Goal: Task Accomplishment & Management: Complete application form

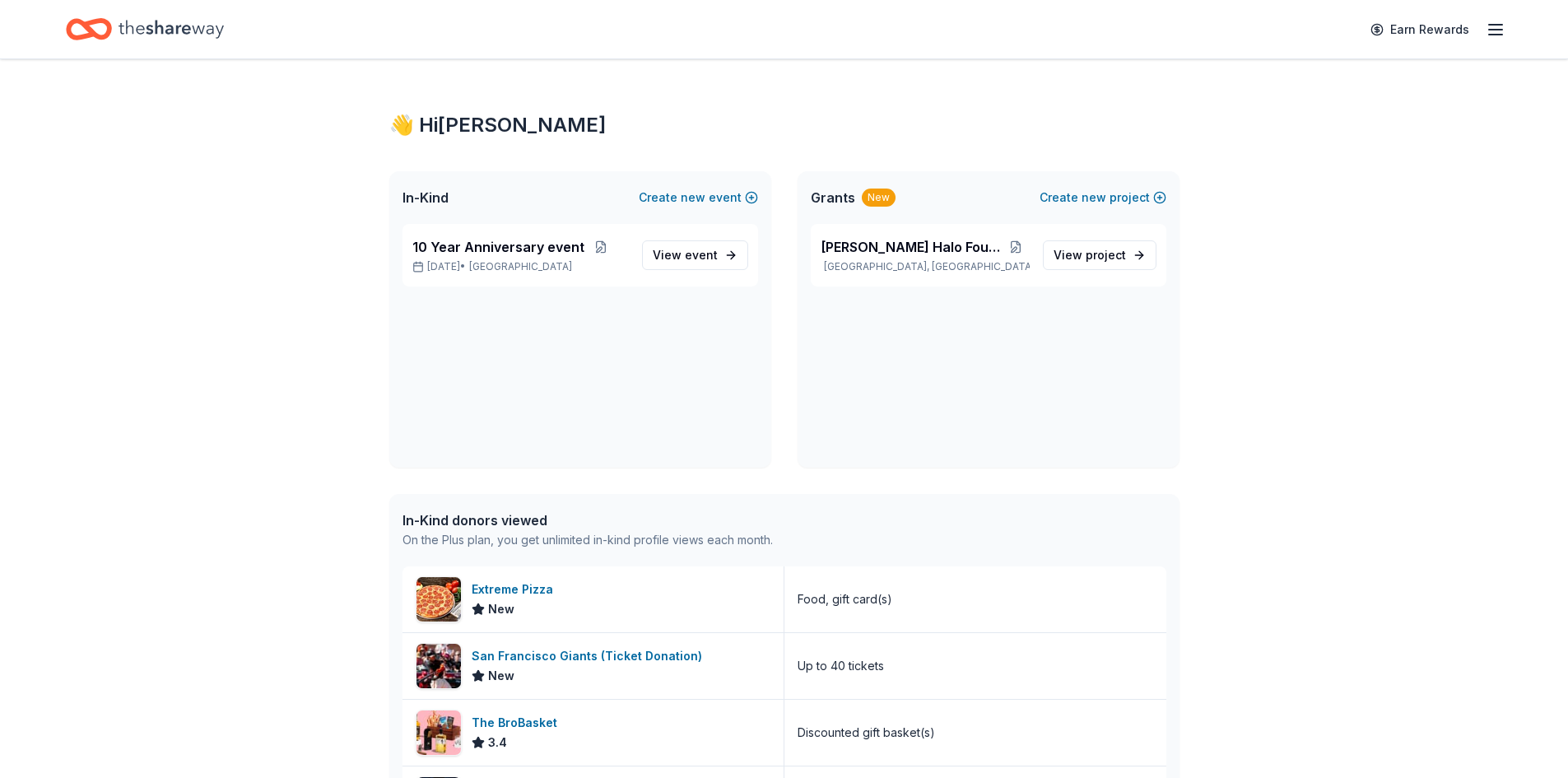
click at [157, 20] on icon "Home" at bounding box center [171, 29] width 105 height 34
click at [498, 585] on div "Extreme Pizza" at bounding box center [515, 589] width 88 height 20
click at [458, 251] on span "10 Year Anniversary event" at bounding box center [499, 246] width 172 height 20
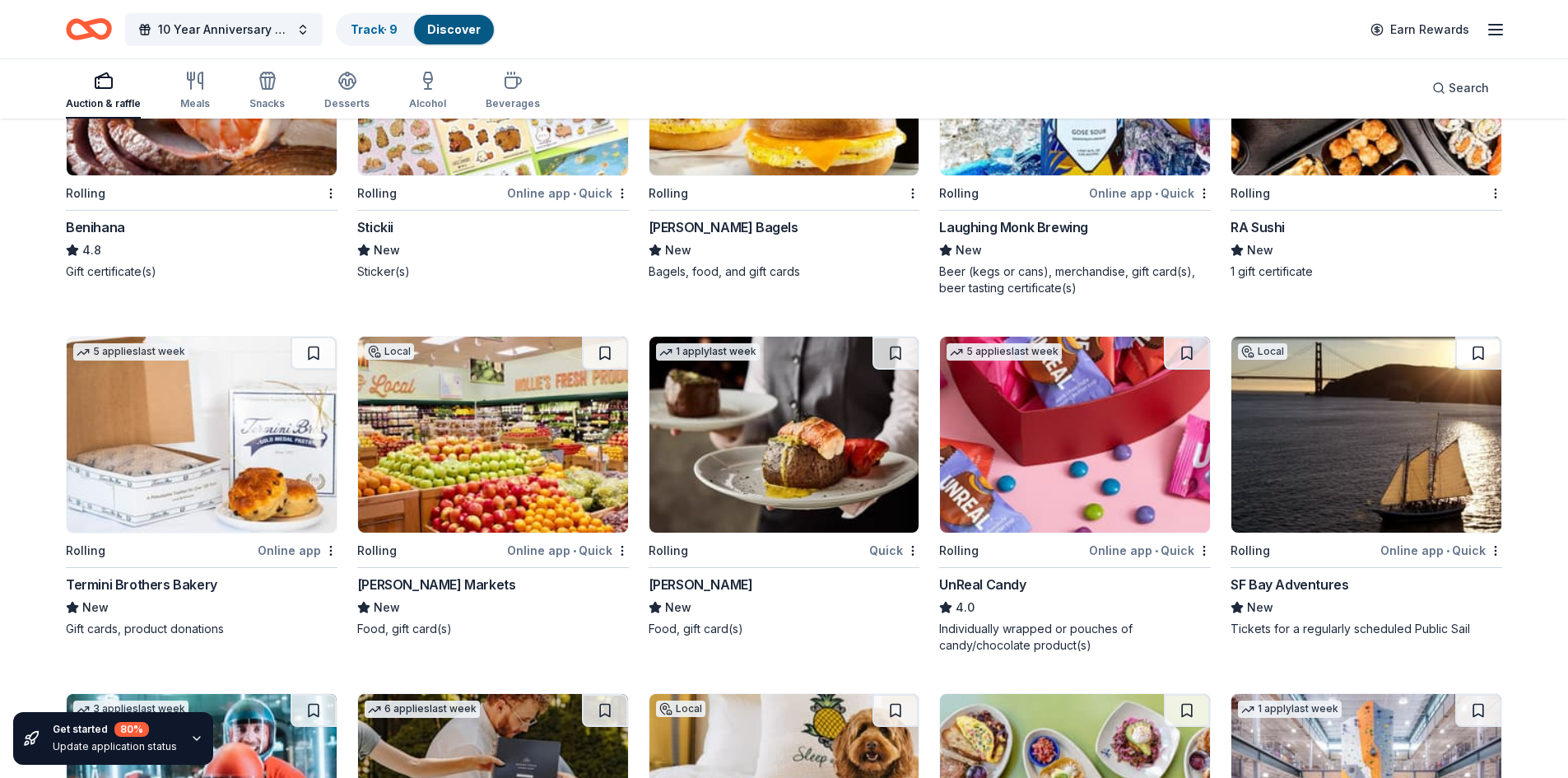
scroll to position [5130, 0]
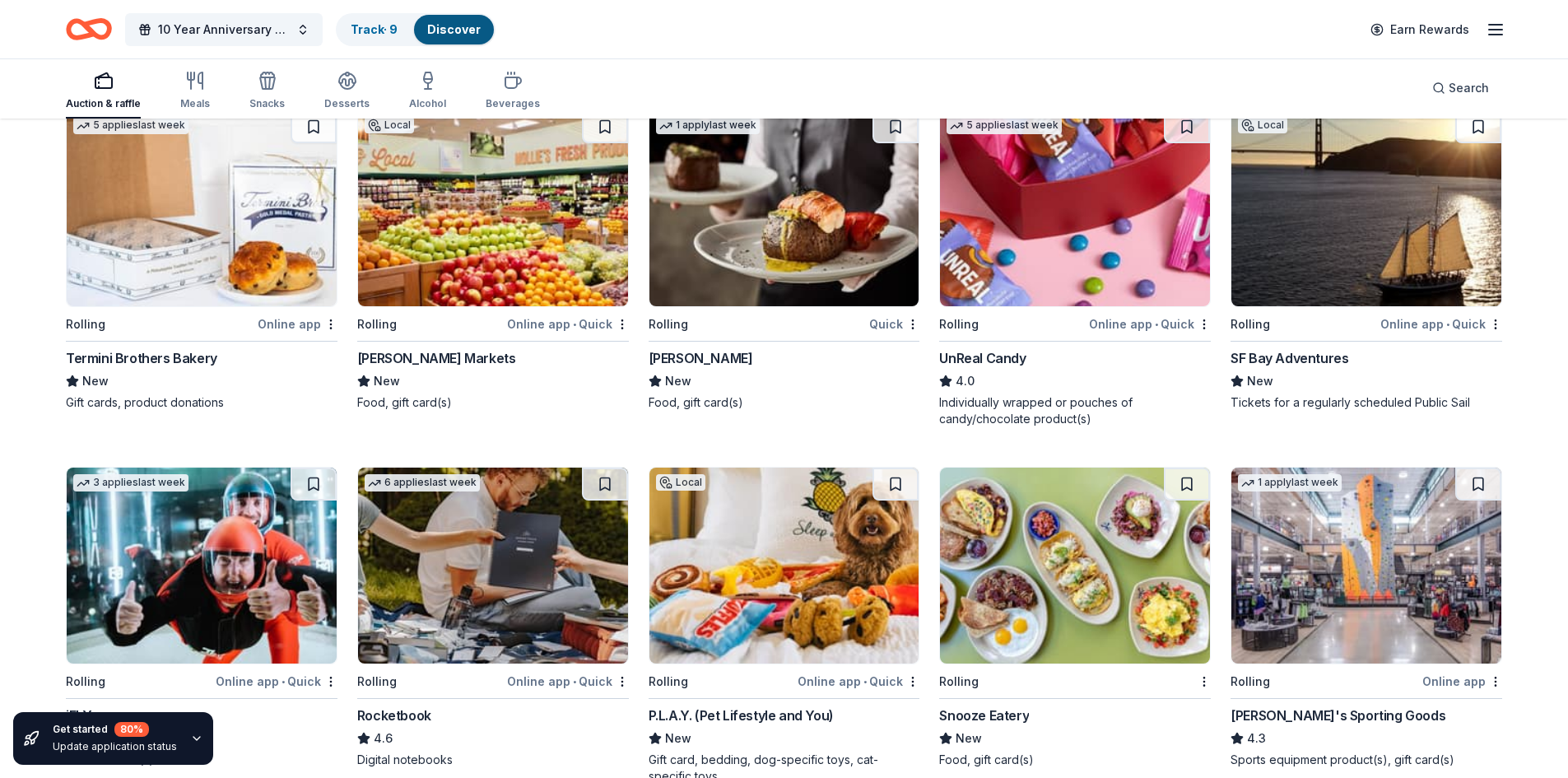
click at [670, 367] on div "Fleming's" at bounding box center [701, 358] width 104 height 20
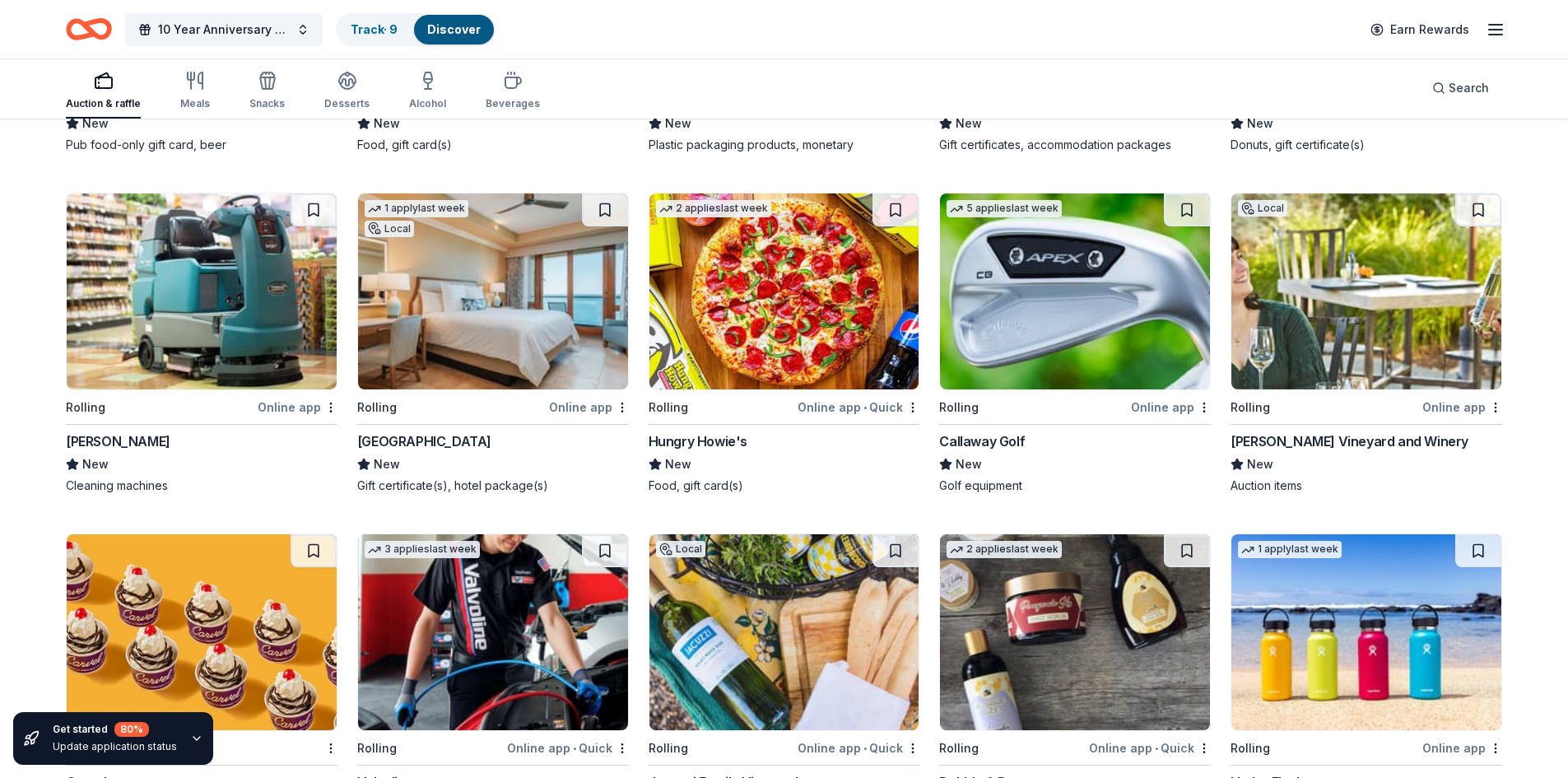
scroll to position [7142, 0]
click at [1000, 435] on div "Callaway Golf" at bounding box center [982, 440] width 85 height 20
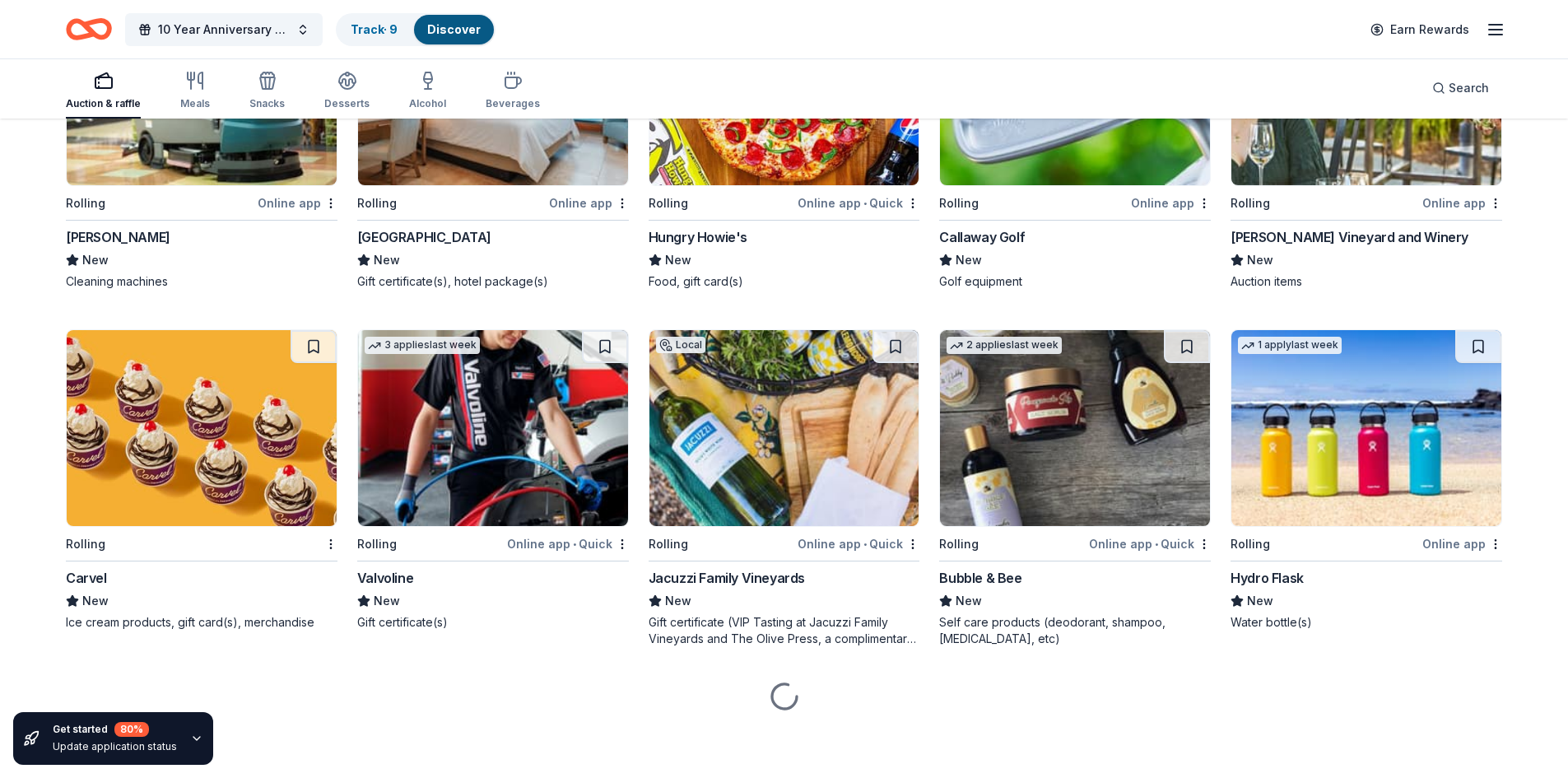
scroll to position [7347, 0]
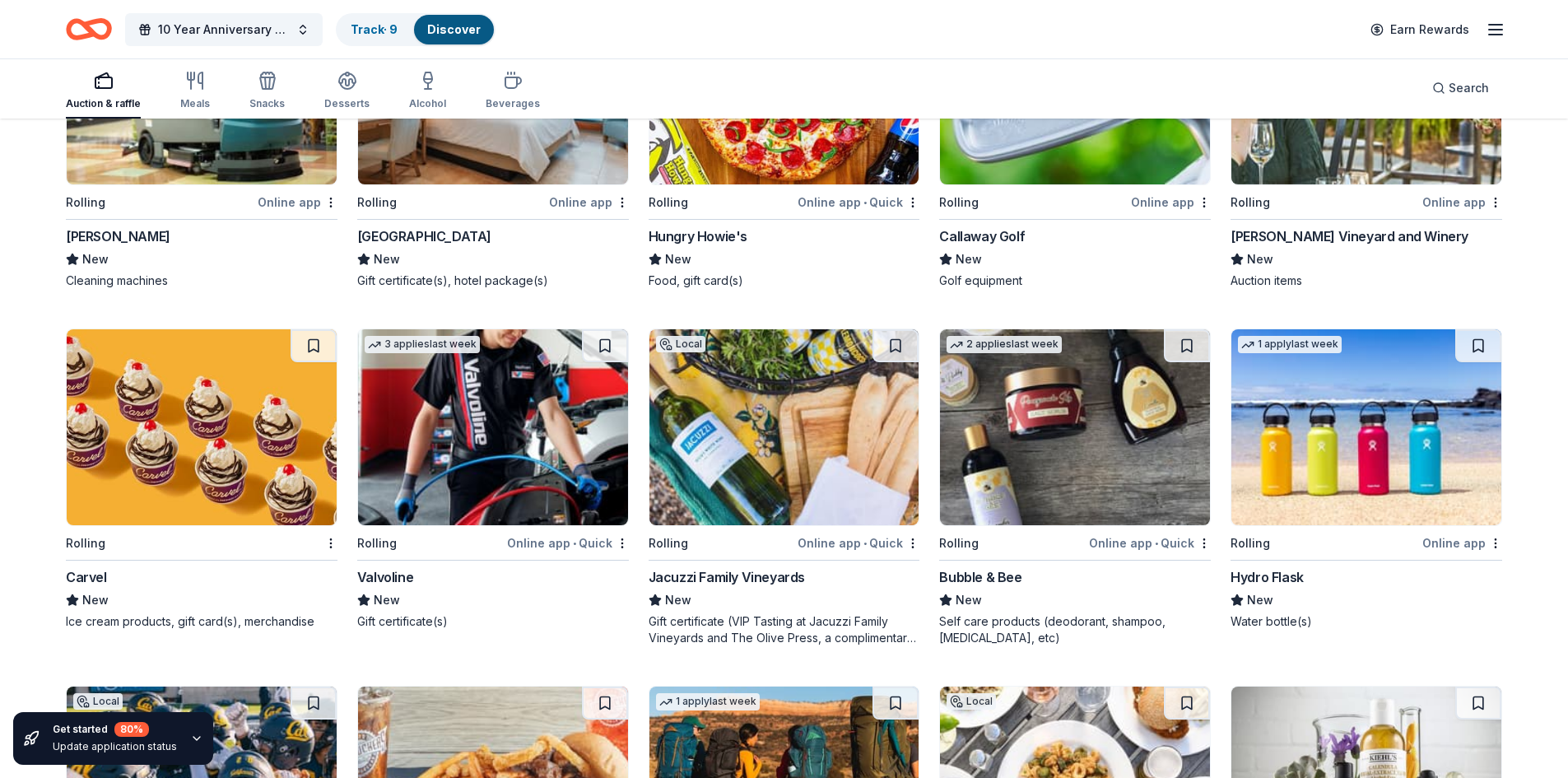
click at [1275, 581] on div "Hydro Flask" at bounding box center [1267, 577] width 73 height 20
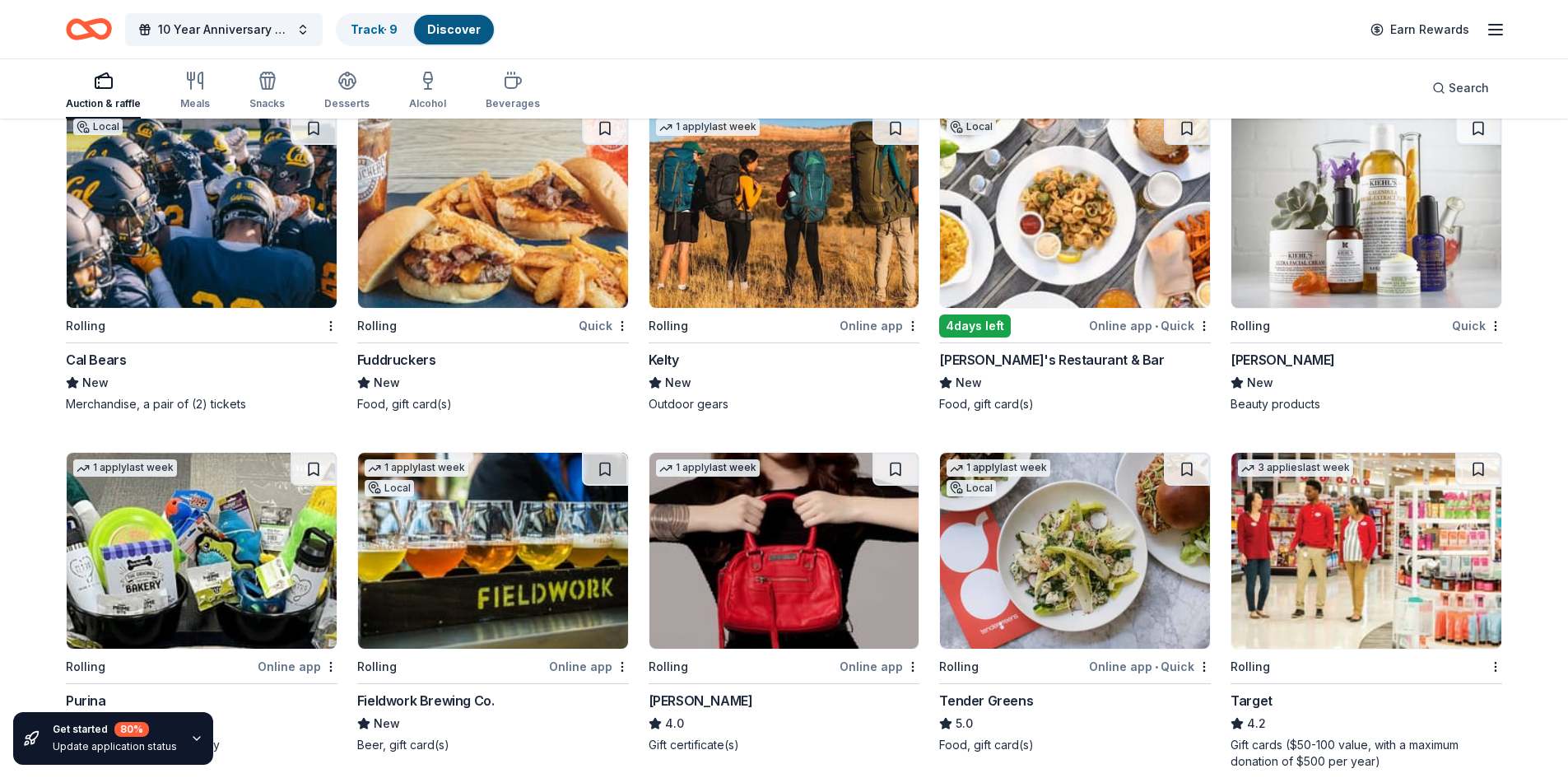
scroll to position [7923, 0]
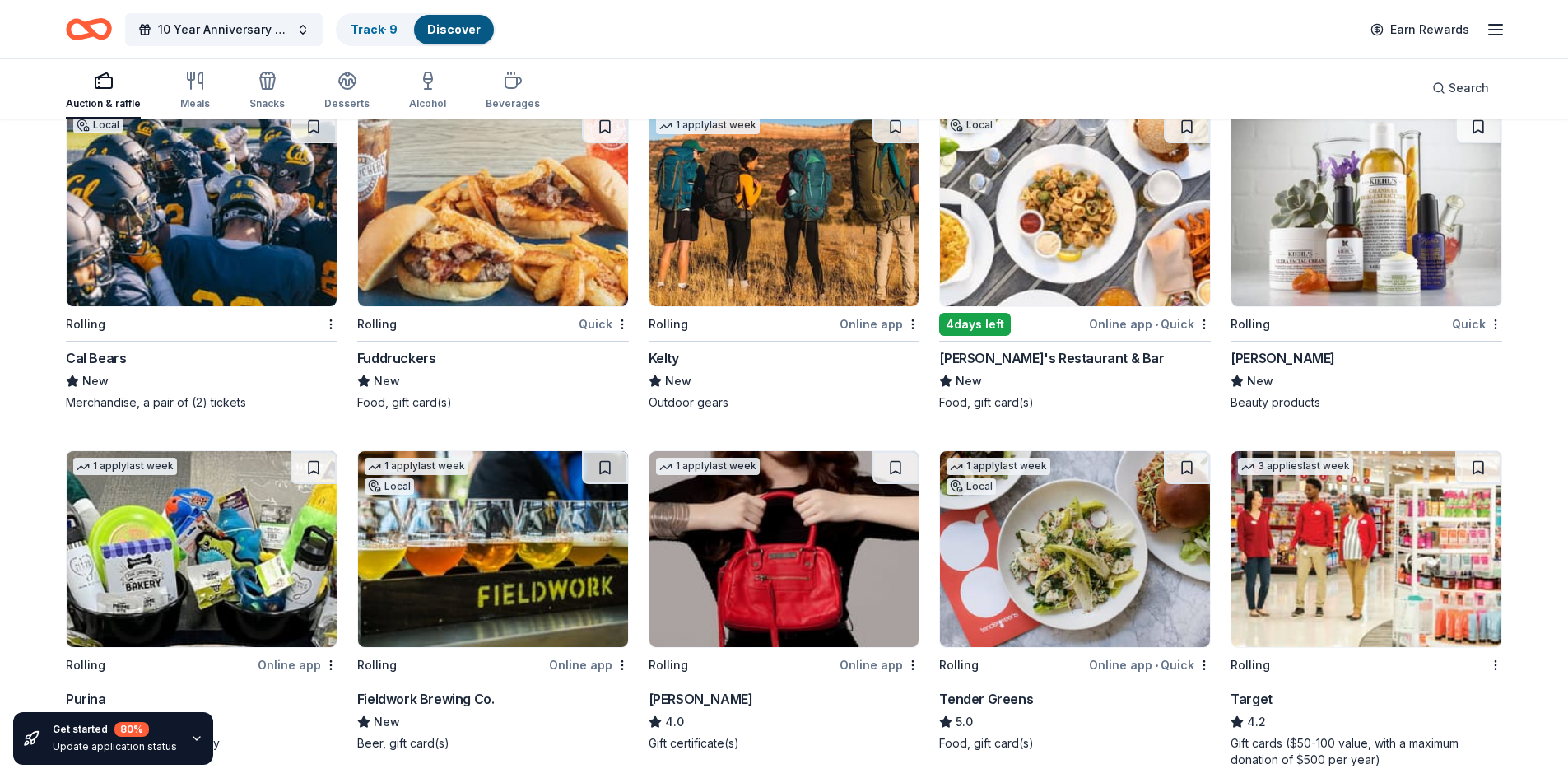
click at [1055, 352] on div "Jack's Restaurant & Bar" at bounding box center [1051, 358] width 224 height 20
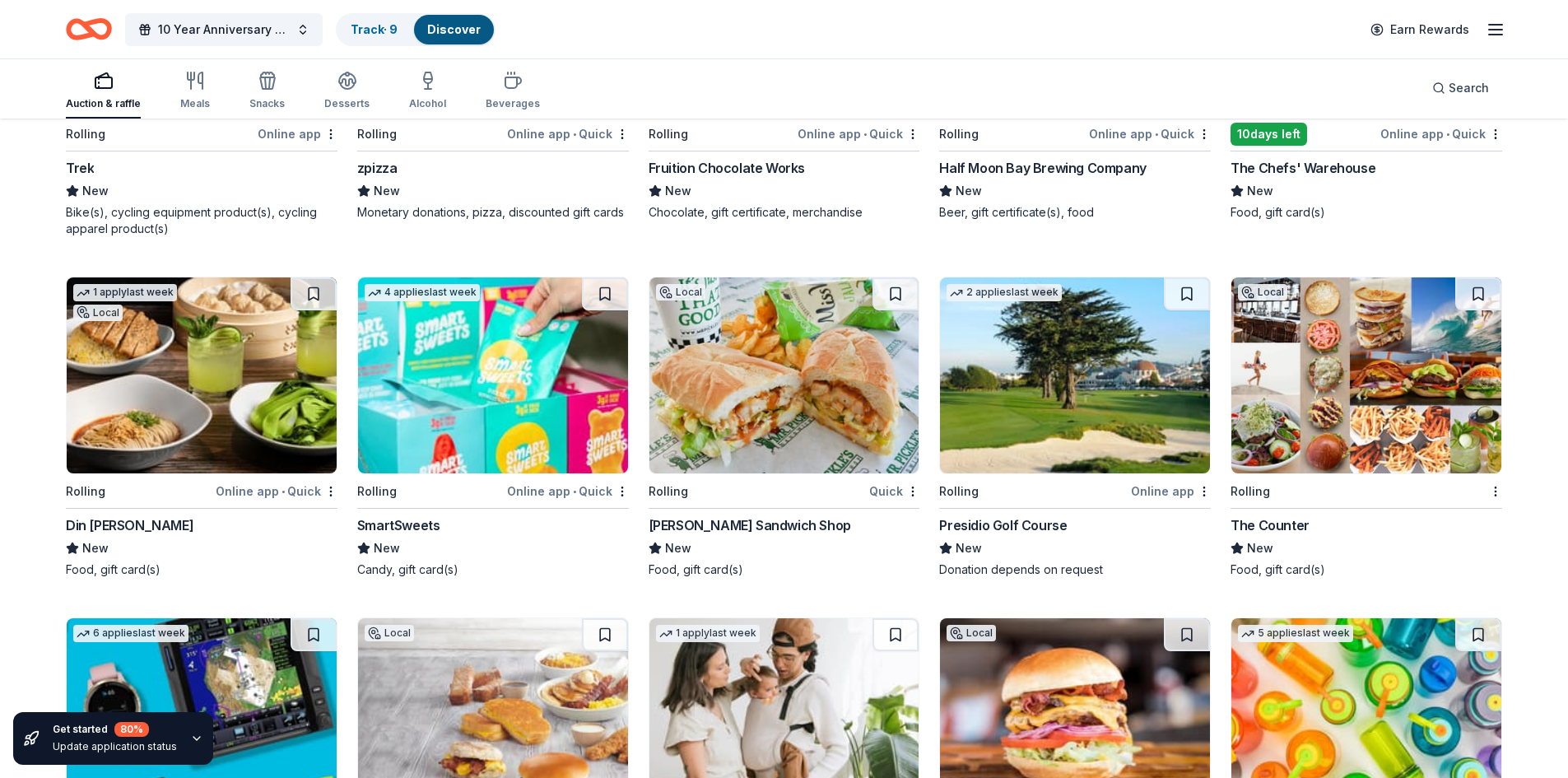
scroll to position [11947, 0]
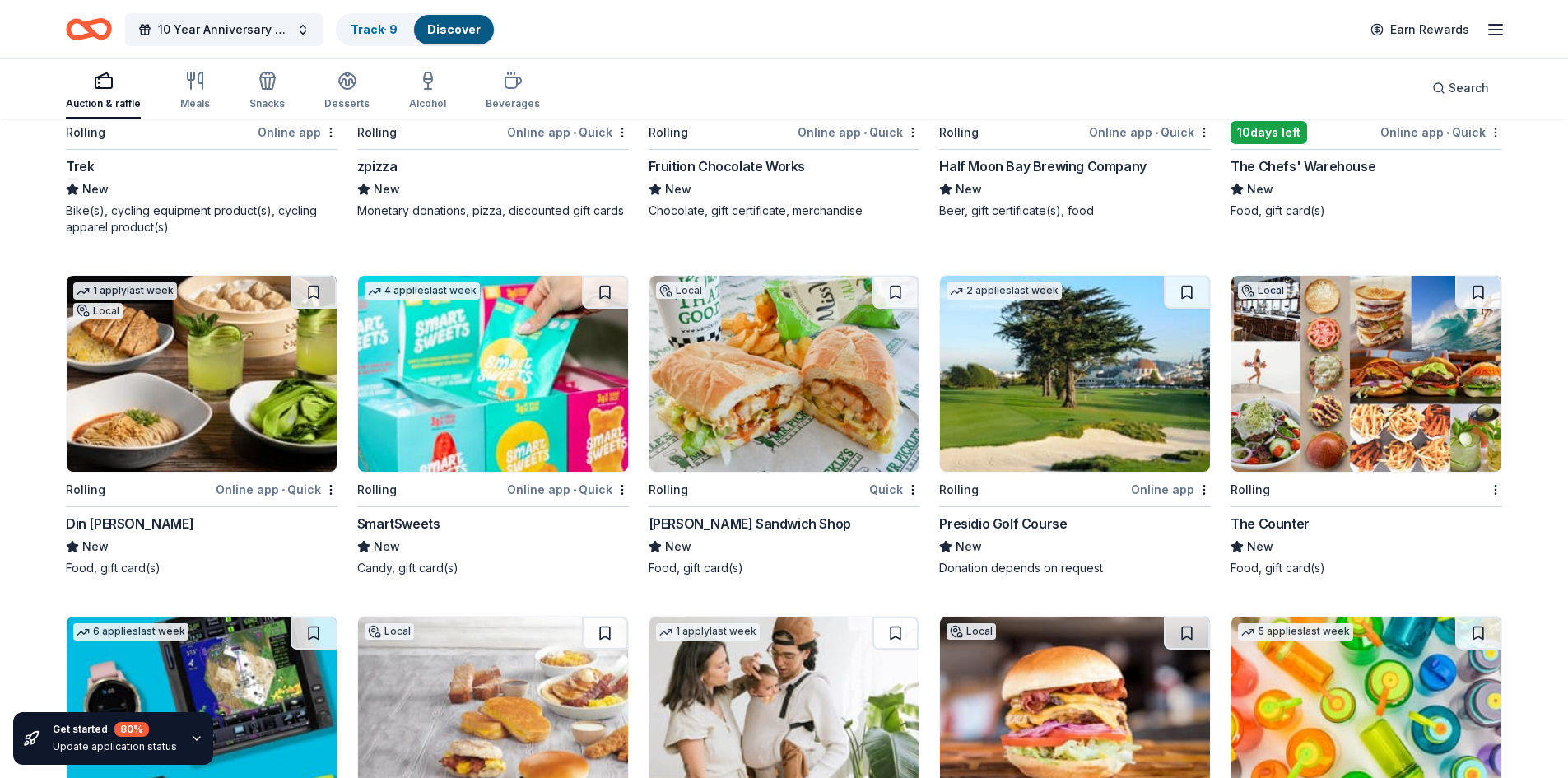
click at [745, 518] on div "Mr. Pickle's Sandwich Shop" at bounding box center [750, 523] width 203 height 20
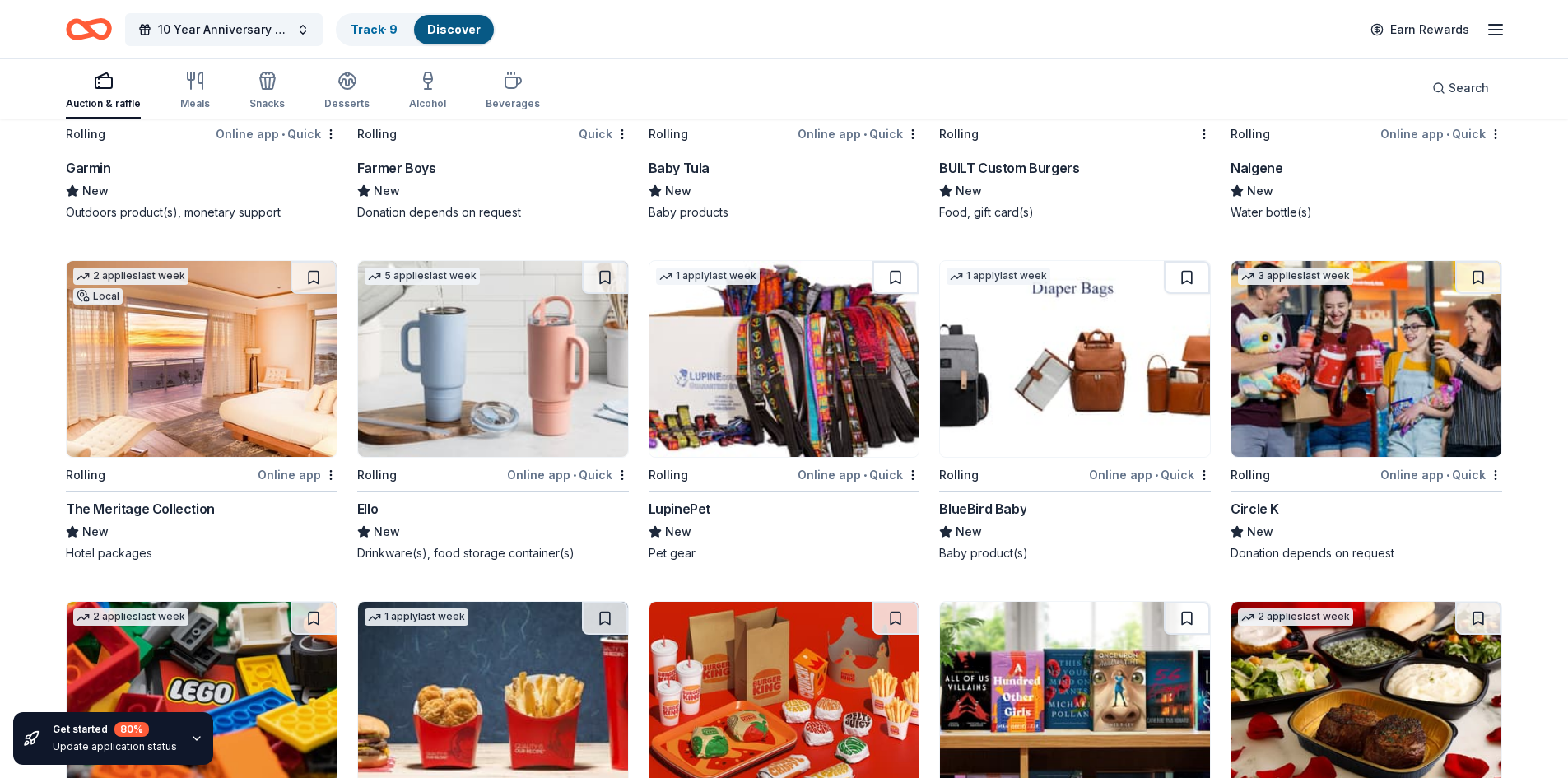
scroll to position [12899, 0]
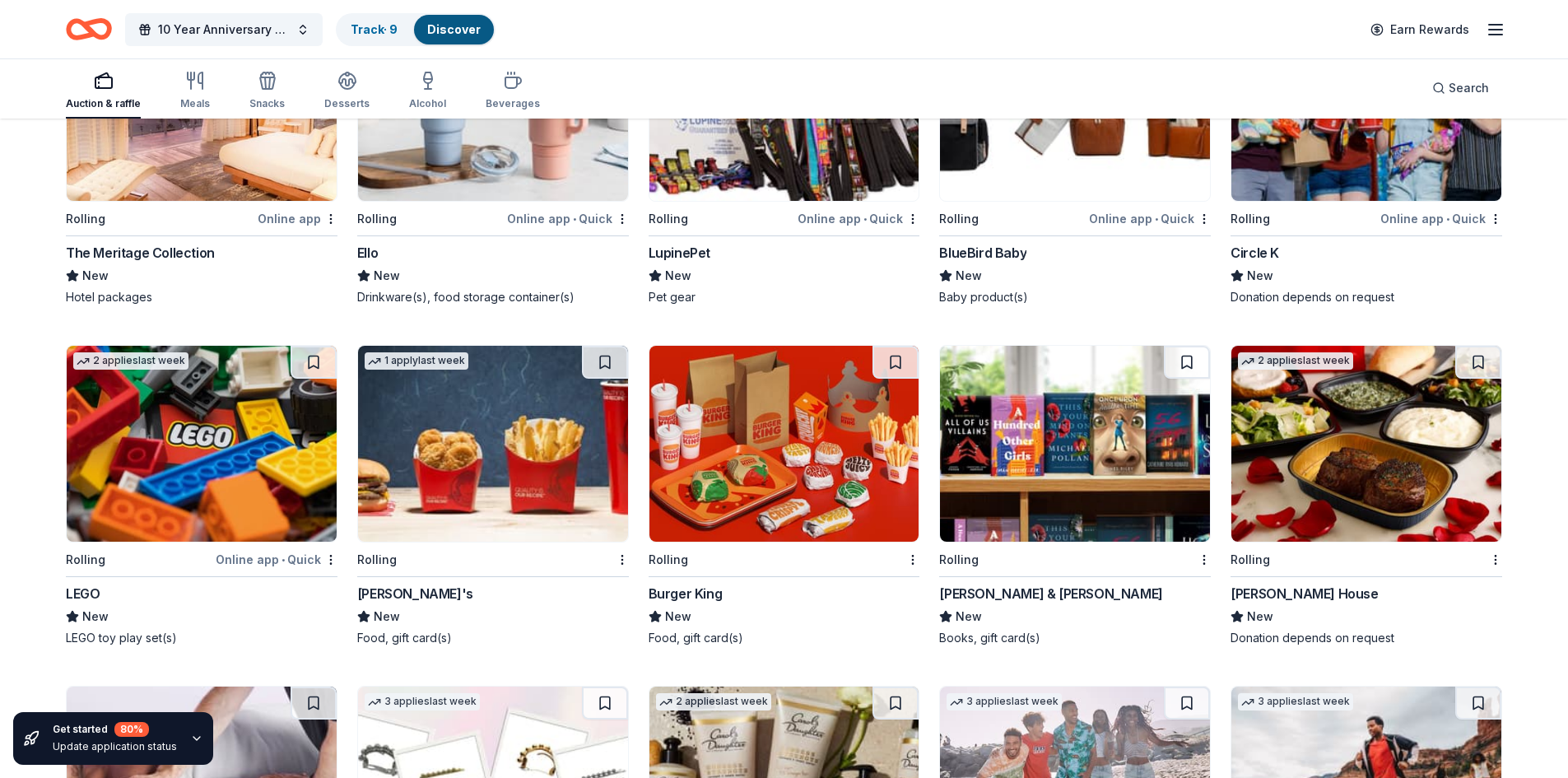
click at [1000, 591] on div "Barnes & Noble" at bounding box center [1050, 594] width 223 height 20
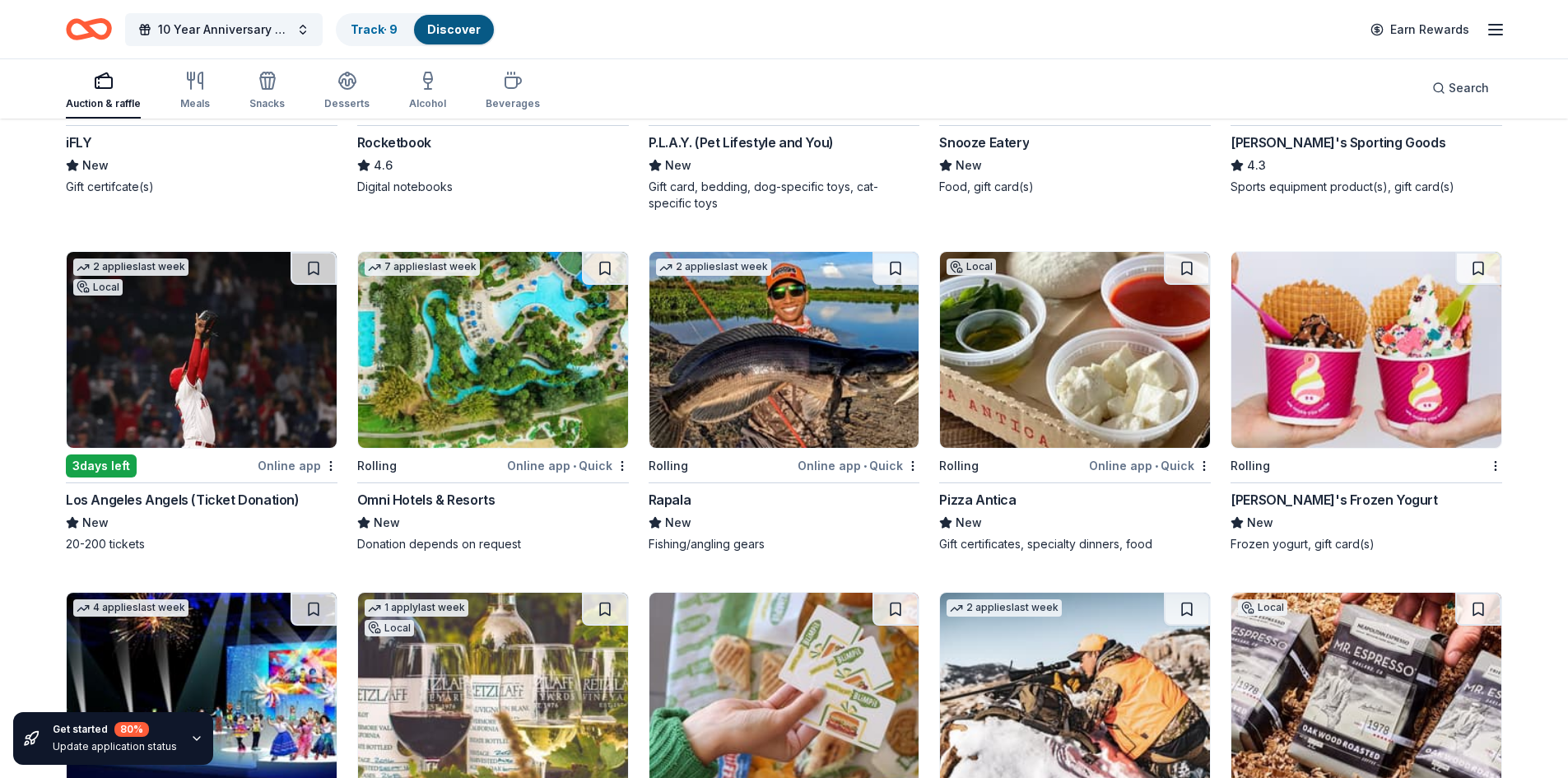
scroll to position [5703, 0]
click at [970, 497] on div "Pizza Antica" at bounding box center [977, 500] width 77 height 20
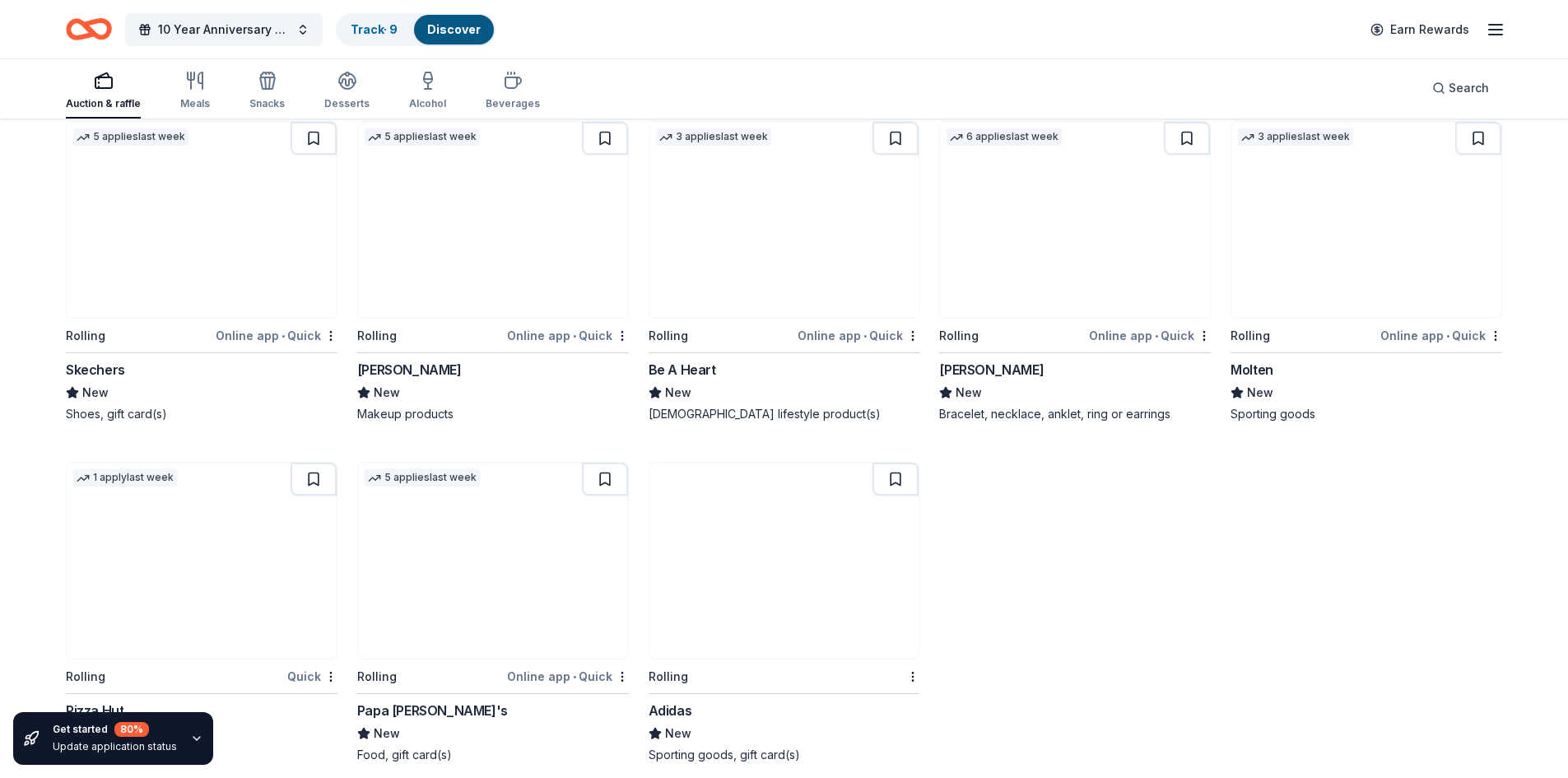
scroll to position [14180, 0]
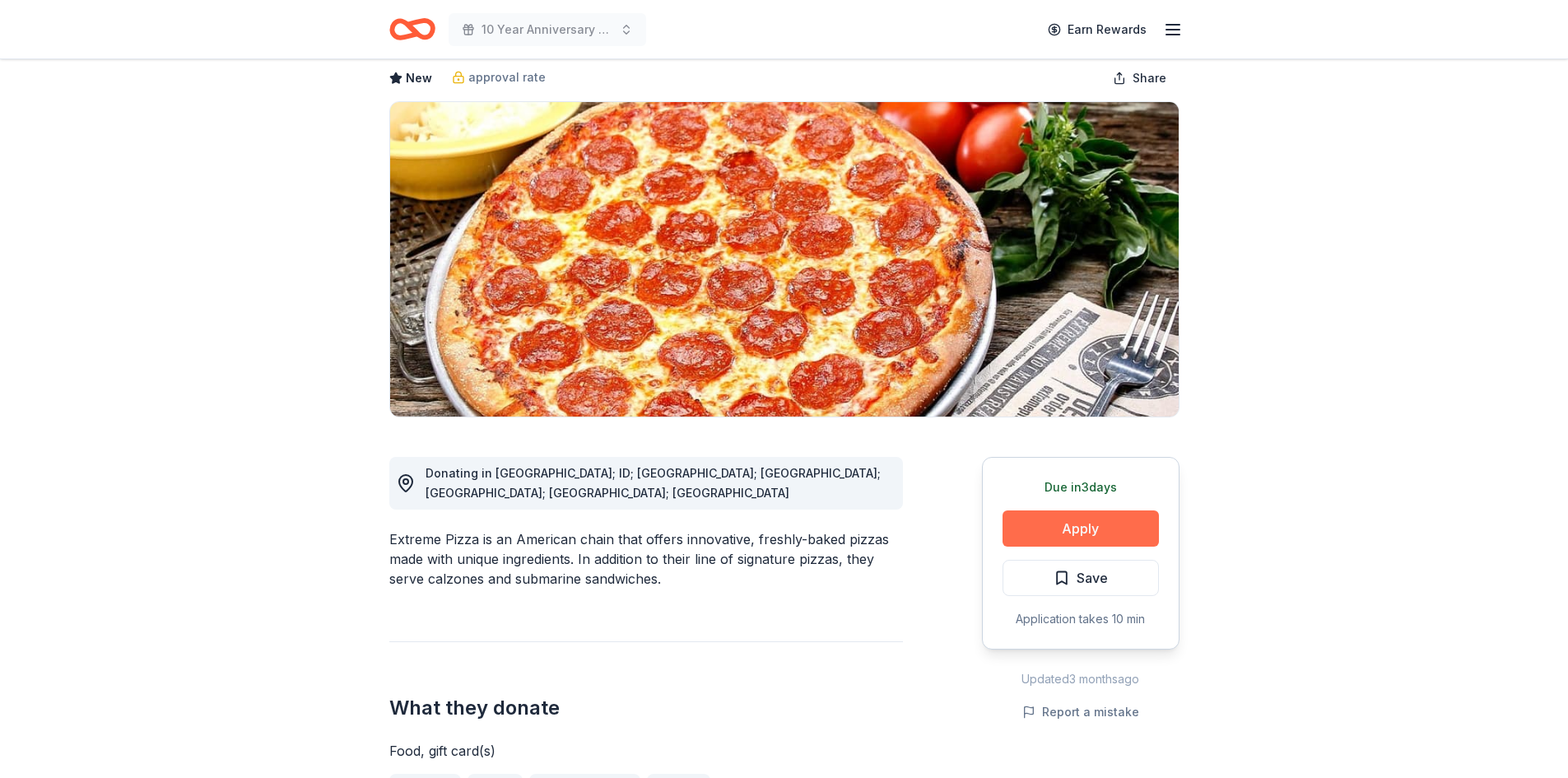
scroll to position [83, 0]
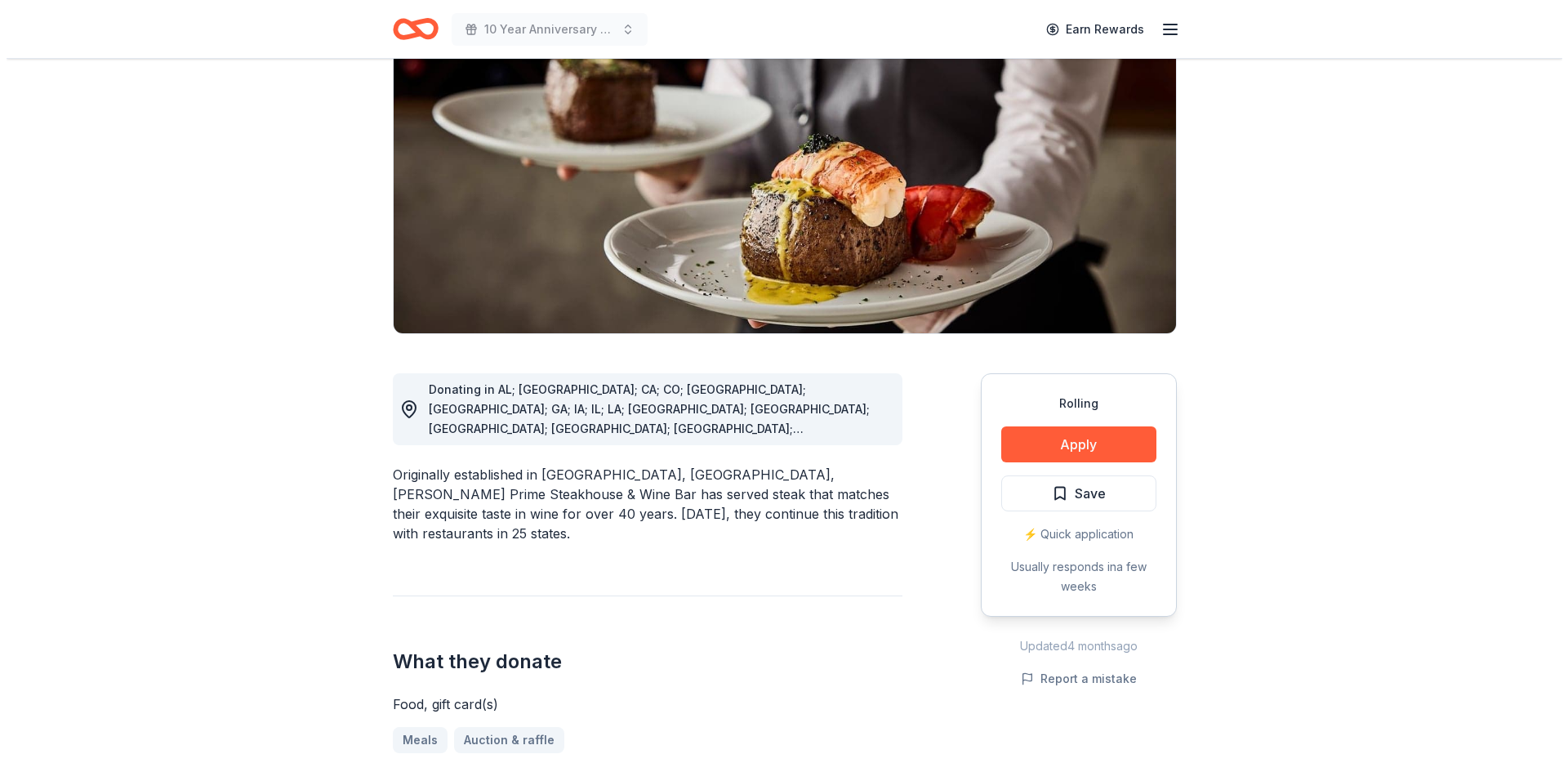
scroll to position [163, 0]
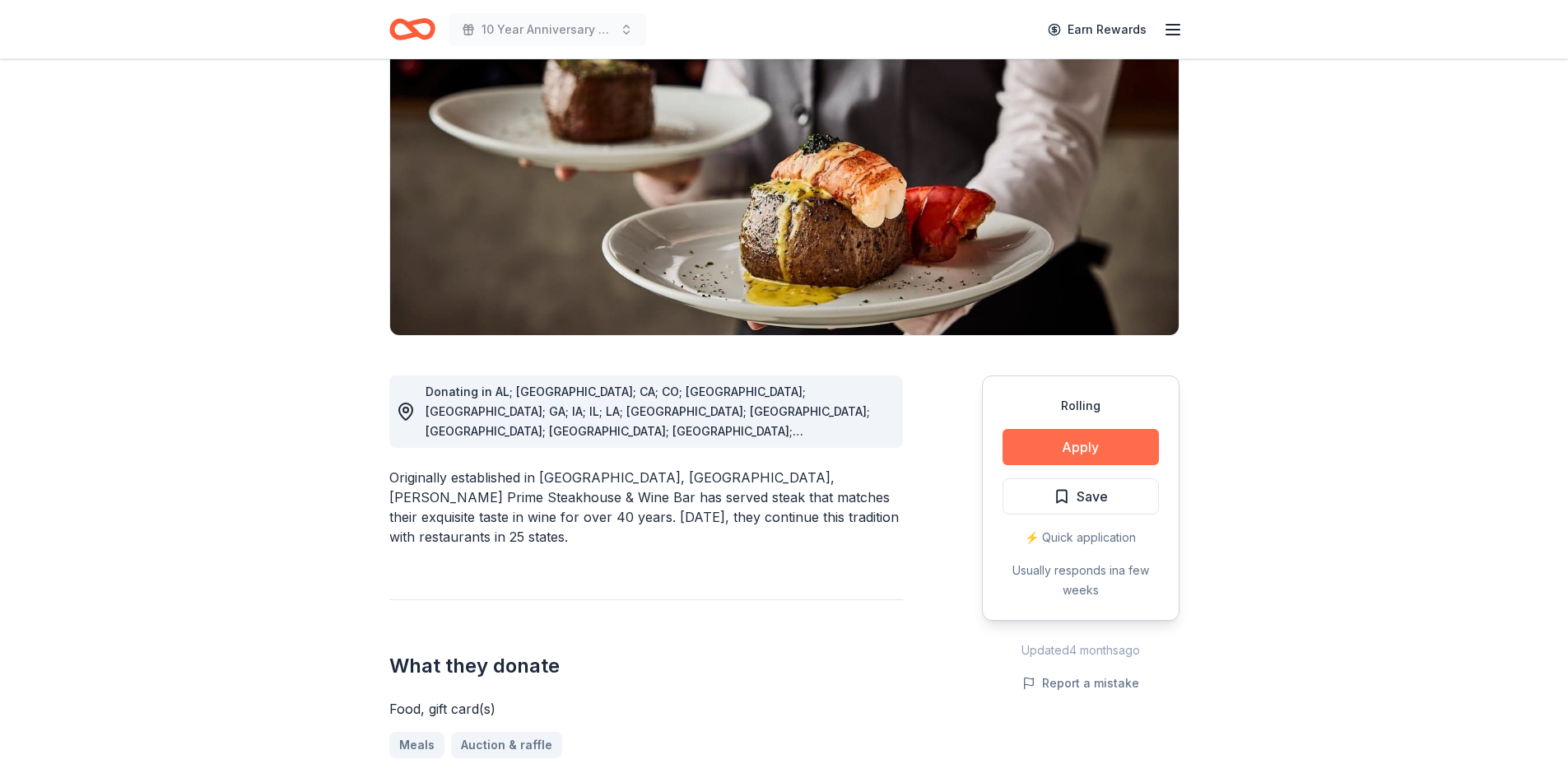
click at [1075, 444] on button "Apply" at bounding box center [1081, 447] width 157 height 37
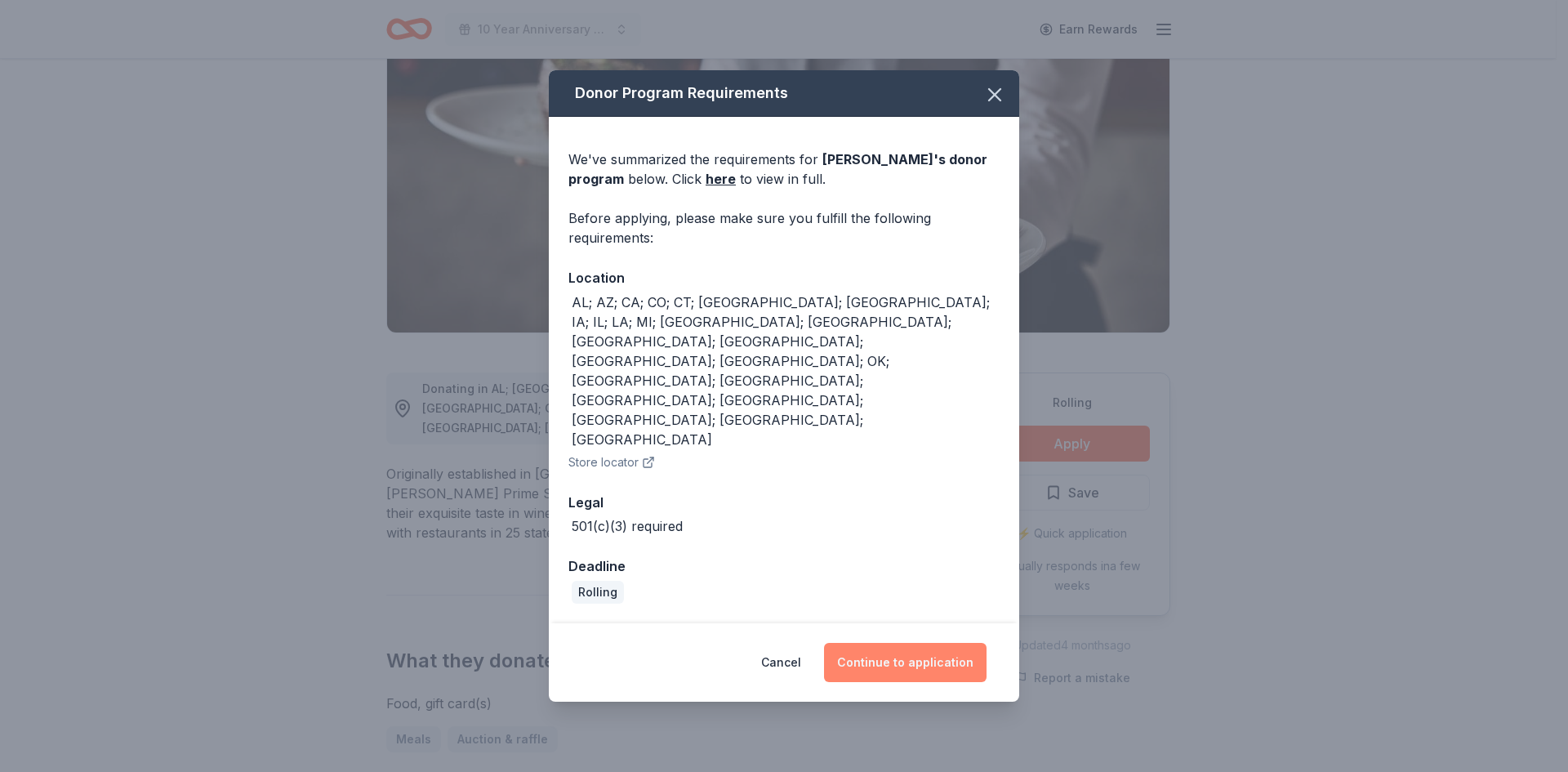
click at [895, 643] on button "Continue to application" at bounding box center [906, 662] width 162 height 39
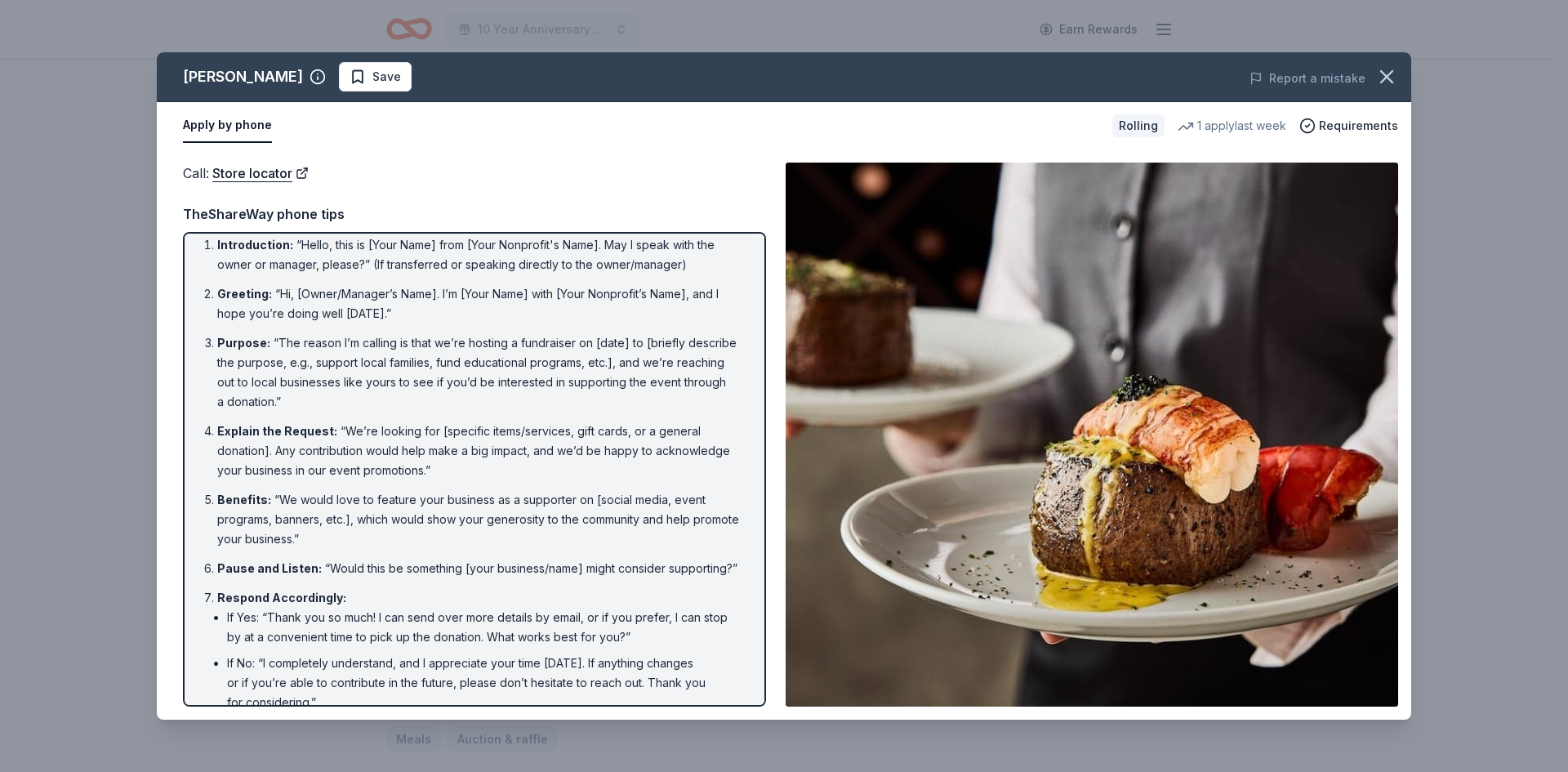
scroll to position [0, 0]
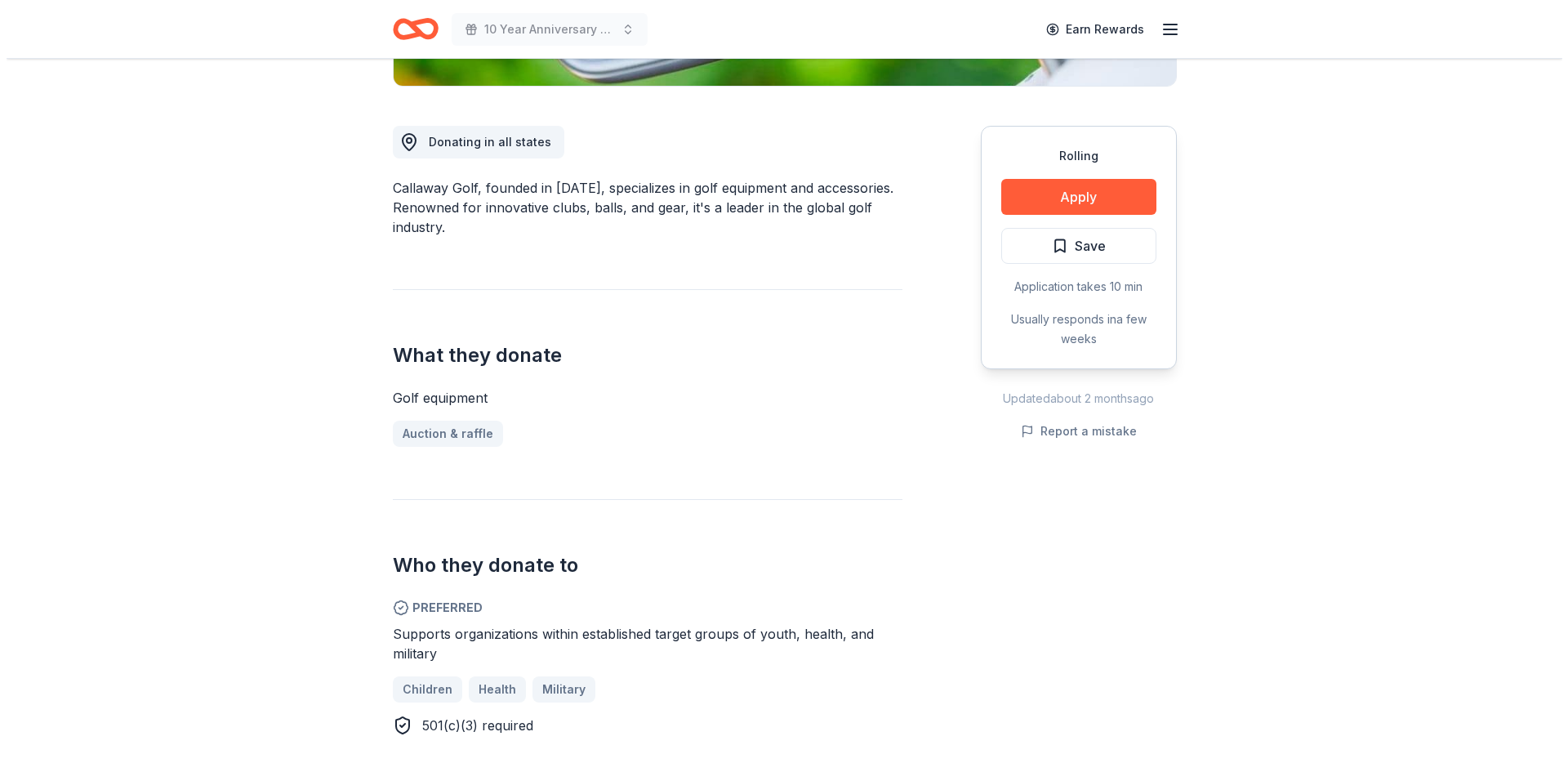
scroll to position [409, 0]
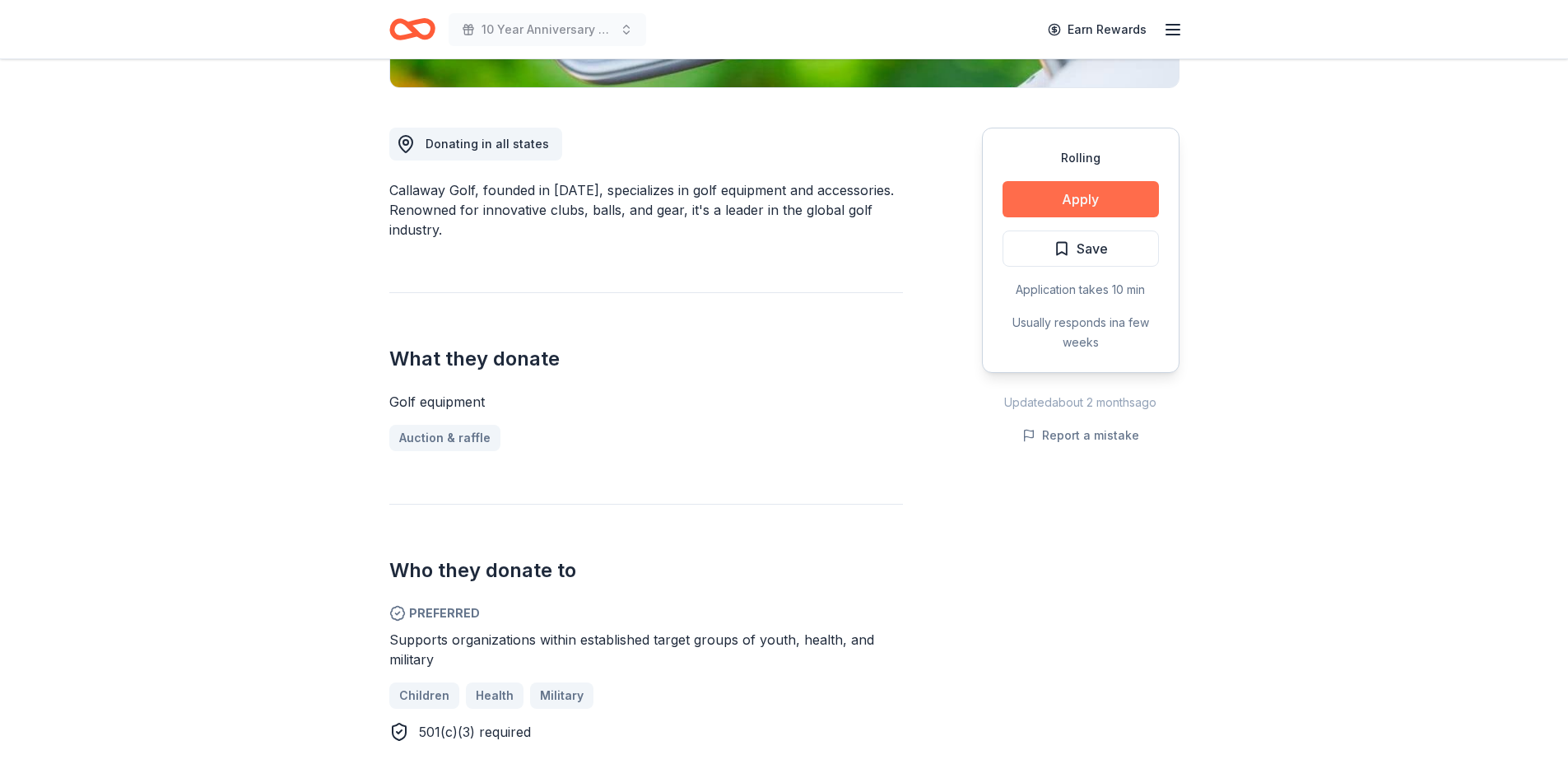
click at [1079, 201] on button "Apply" at bounding box center [1081, 199] width 157 height 37
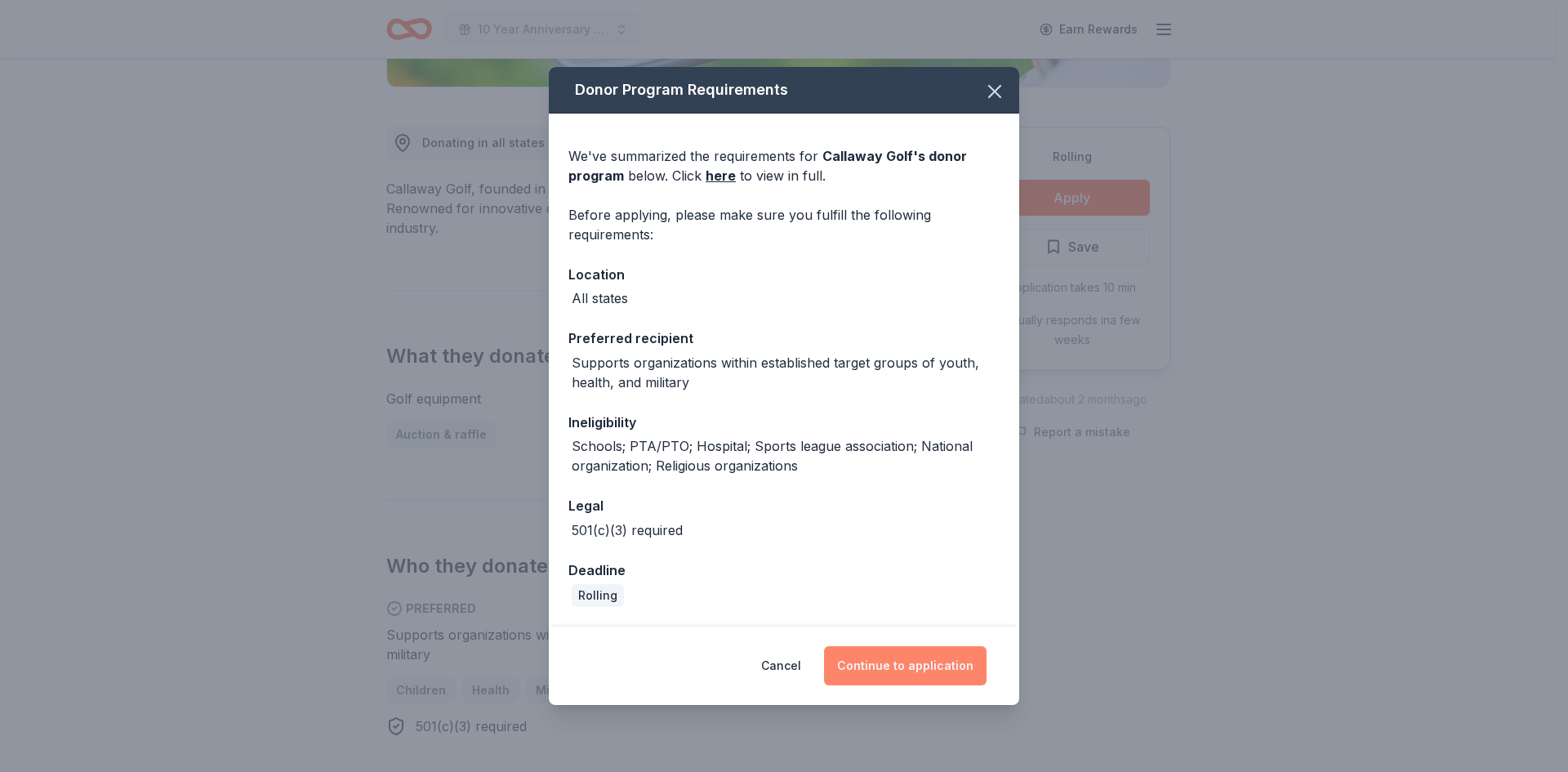
click at [898, 661] on button "Continue to application" at bounding box center [906, 665] width 162 height 39
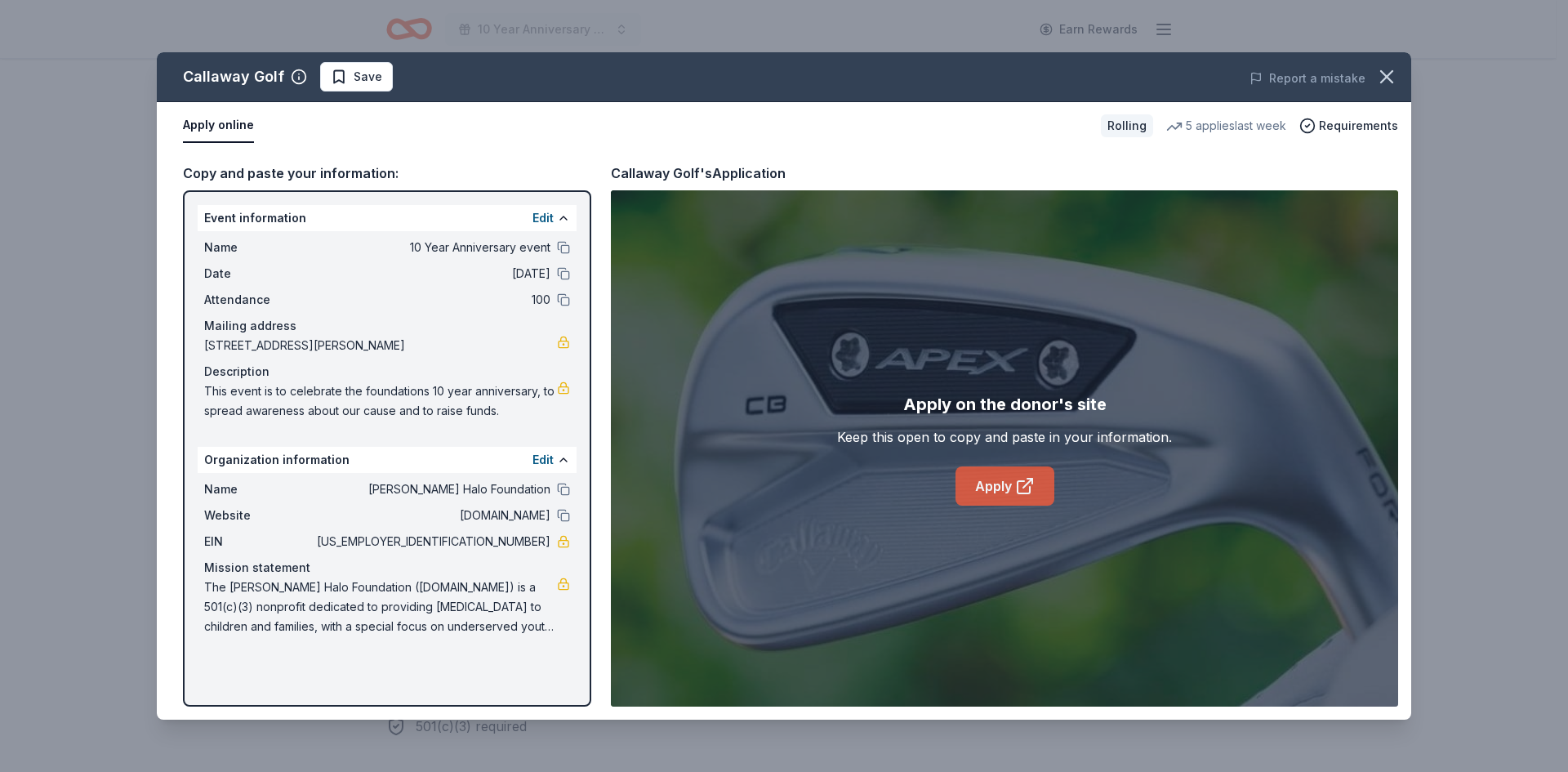
click at [1005, 481] on link "Apply" at bounding box center [1005, 485] width 98 height 39
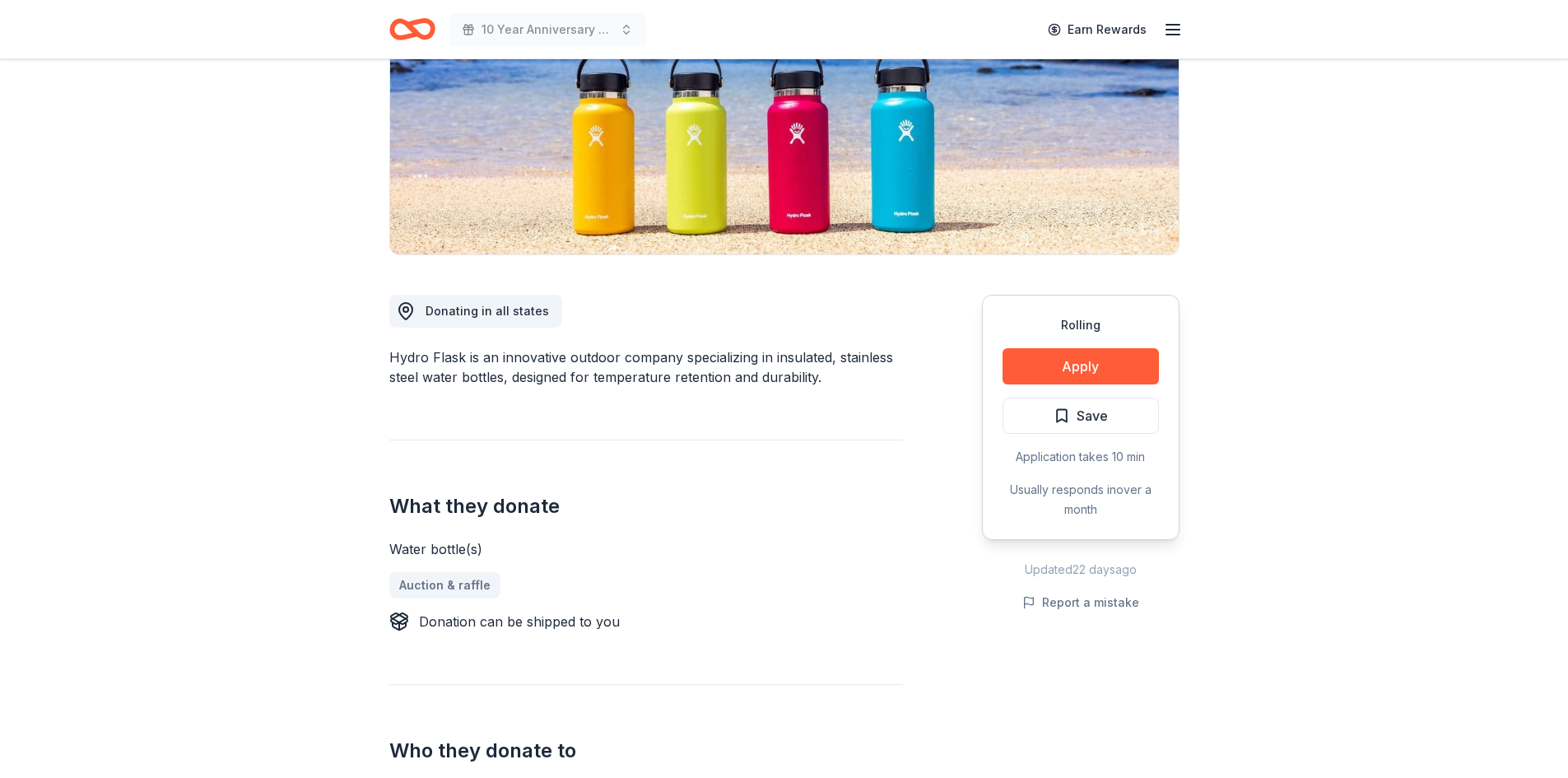
scroll to position [246, 0]
click at [1087, 361] on button "Apply" at bounding box center [1081, 366] width 157 height 37
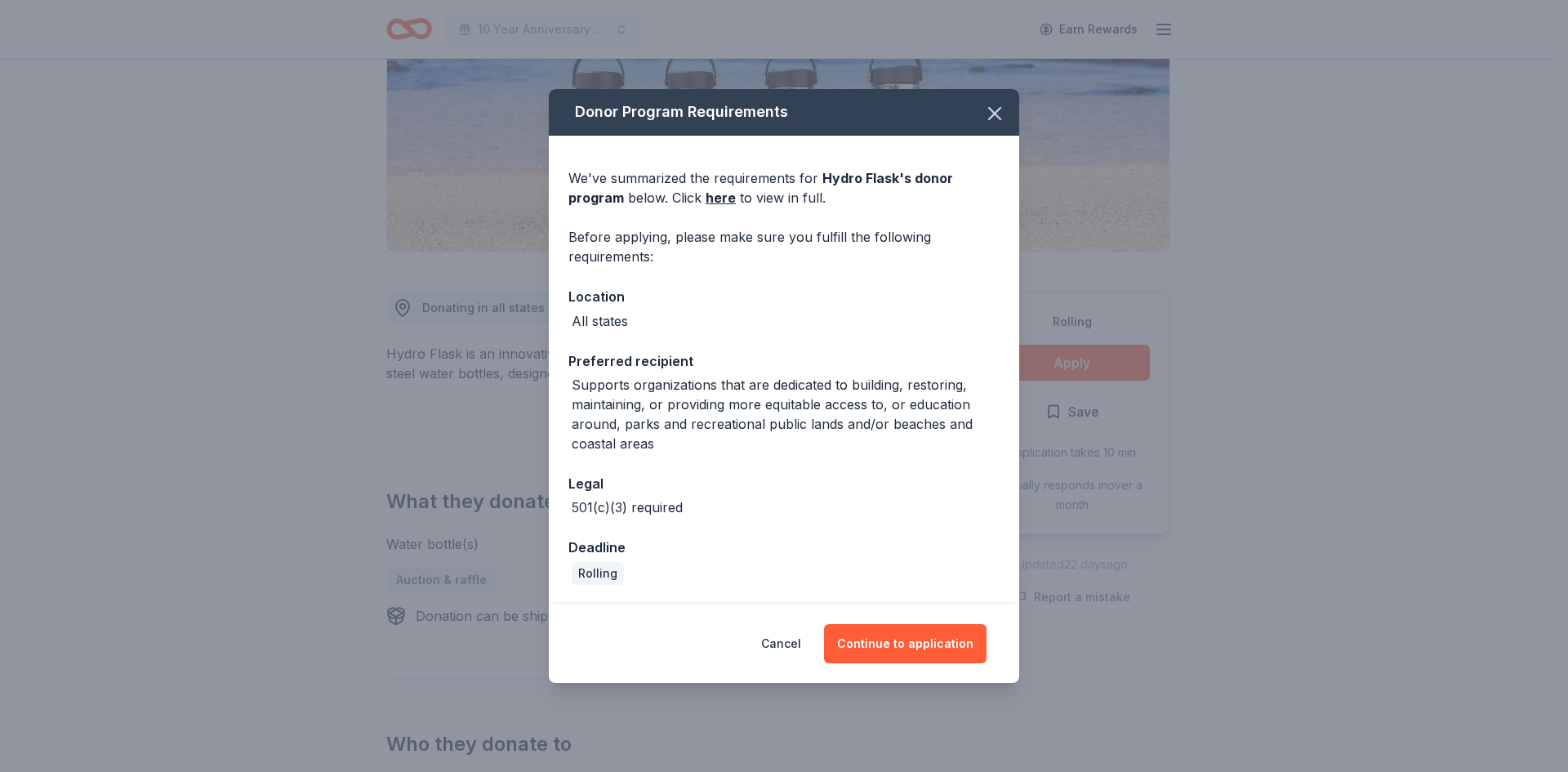
drag, startPoint x: 898, startPoint y: 640, endPoint x: 977, endPoint y: 473, distance: 184.7
click at [1015, 523] on div "Donor Program Requirements We've summarized the requirements for Hydro Flask 's…" at bounding box center [784, 386] width 471 height 594
click at [998, 112] on icon "button" at bounding box center [995, 113] width 22 height 22
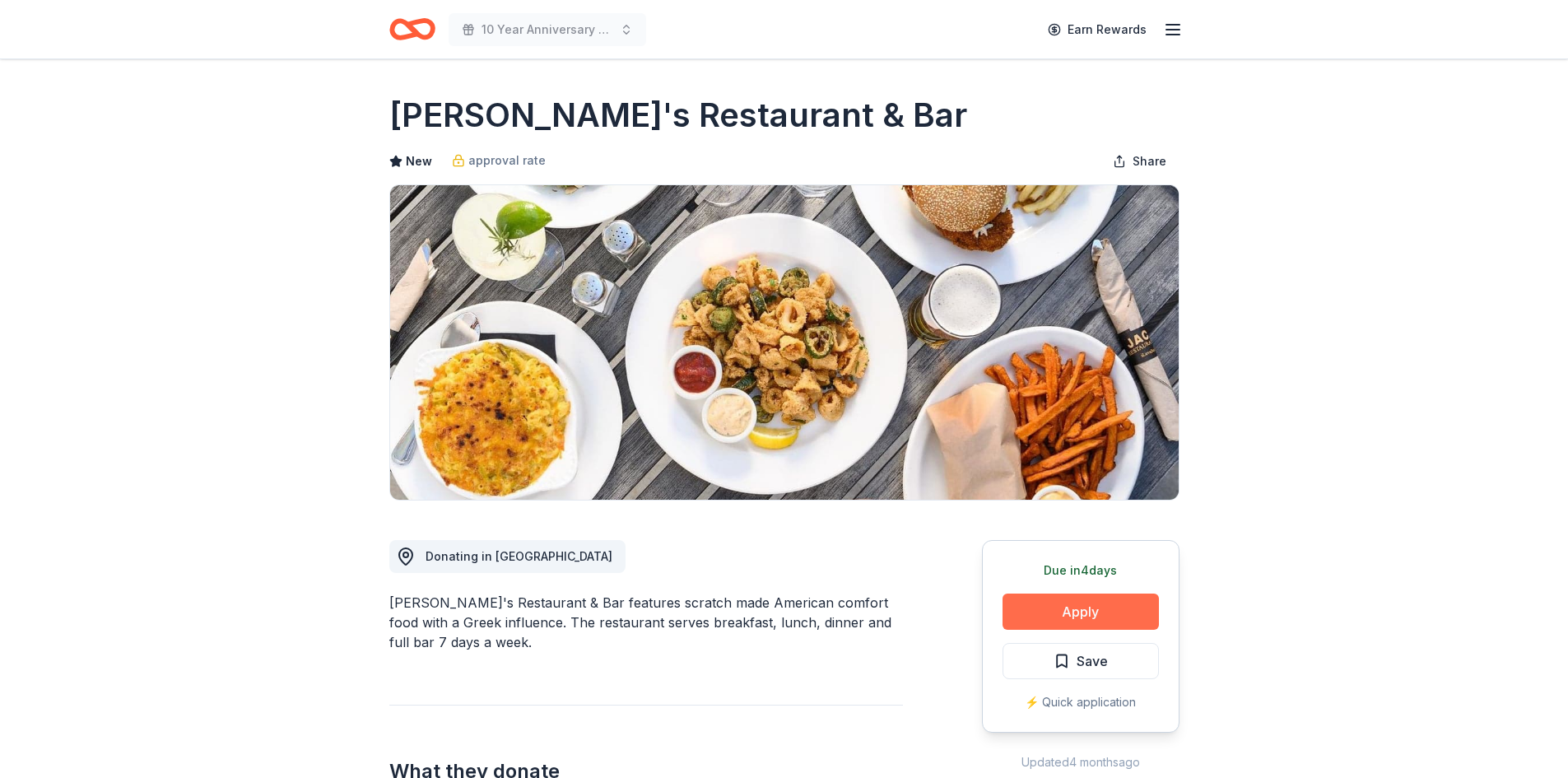
click at [1064, 603] on button "Apply" at bounding box center [1081, 612] width 157 height 37
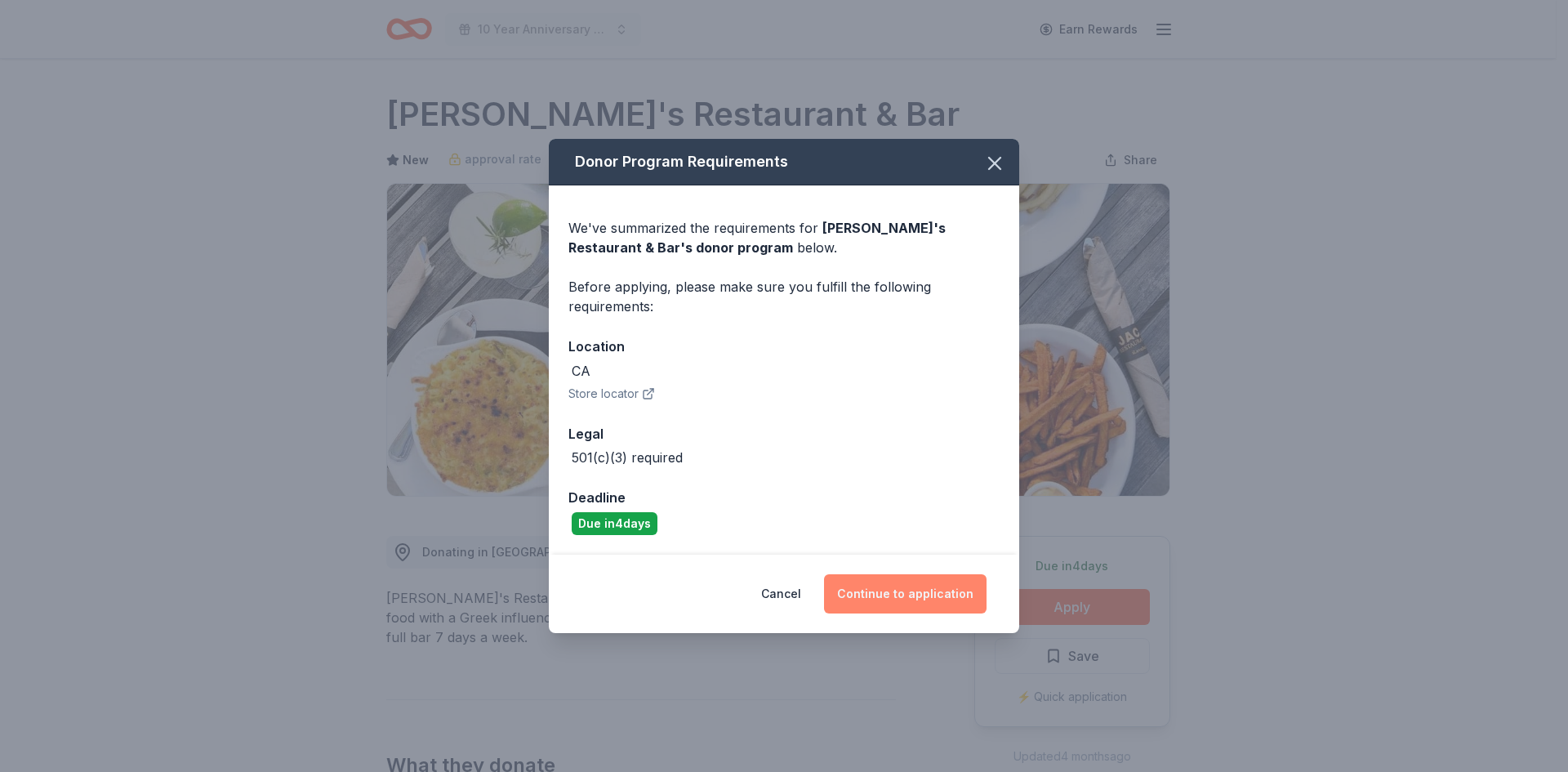
click at [890, 593] on button "Continue to application" at bounding box center [906, 593] width 162 height 39
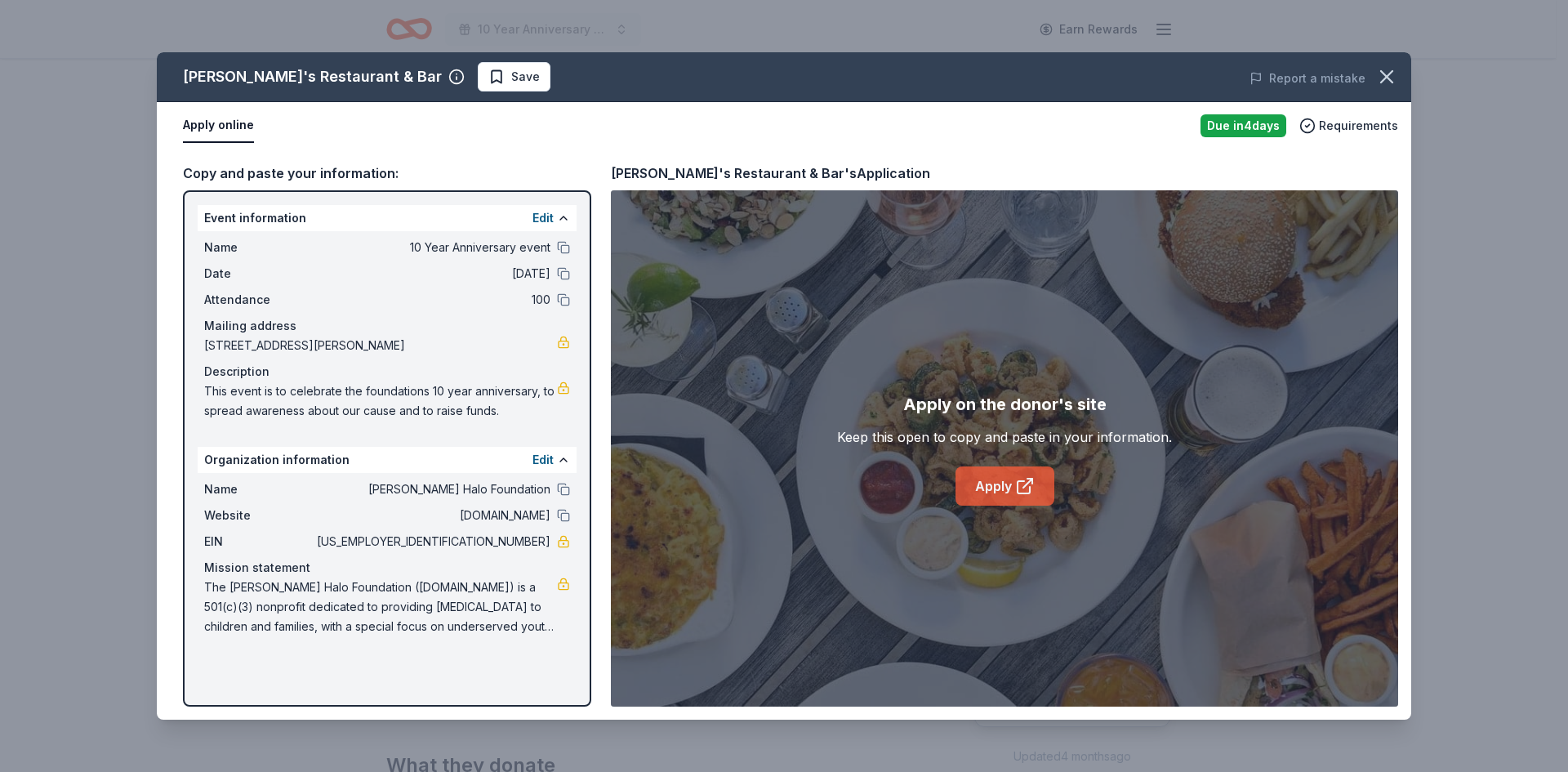
click at [993, 493] on link "Apply" at bounding box center [1005, 485] width 98 height 39
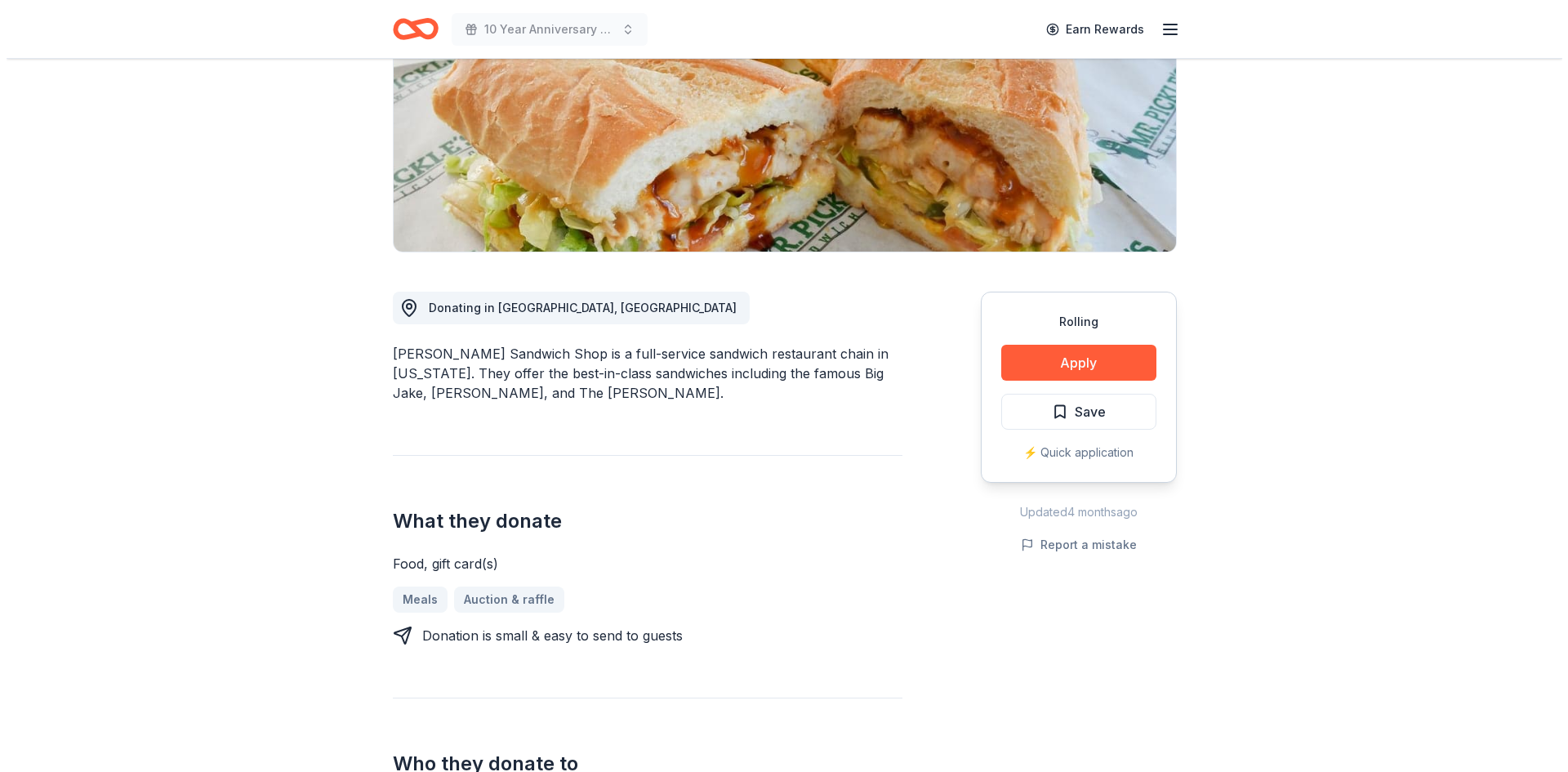
scroll to position [245, 0]
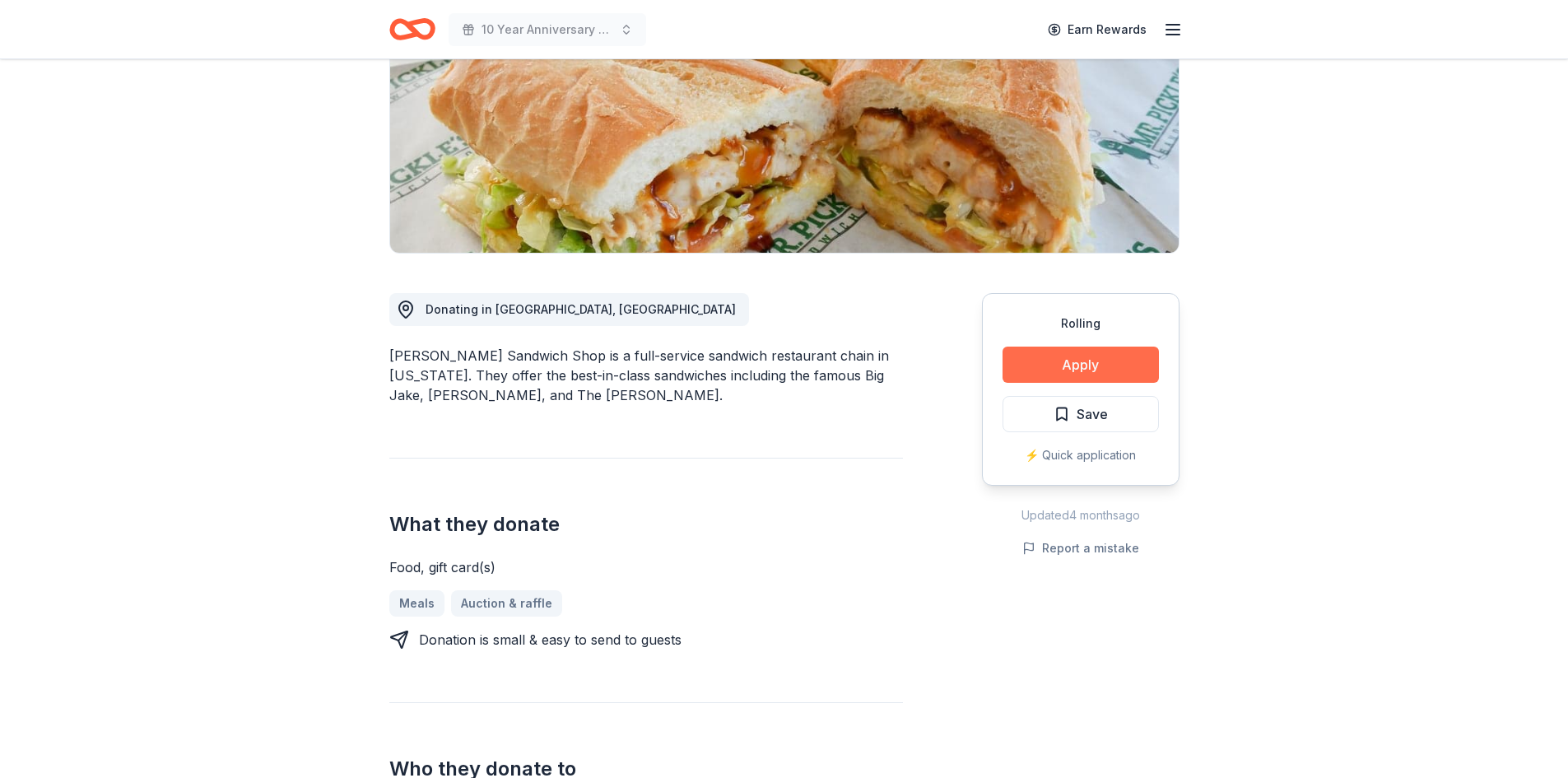
click at [1073, 359] on button "Apply" at bounding box center [1081, 365] width 157 height 37
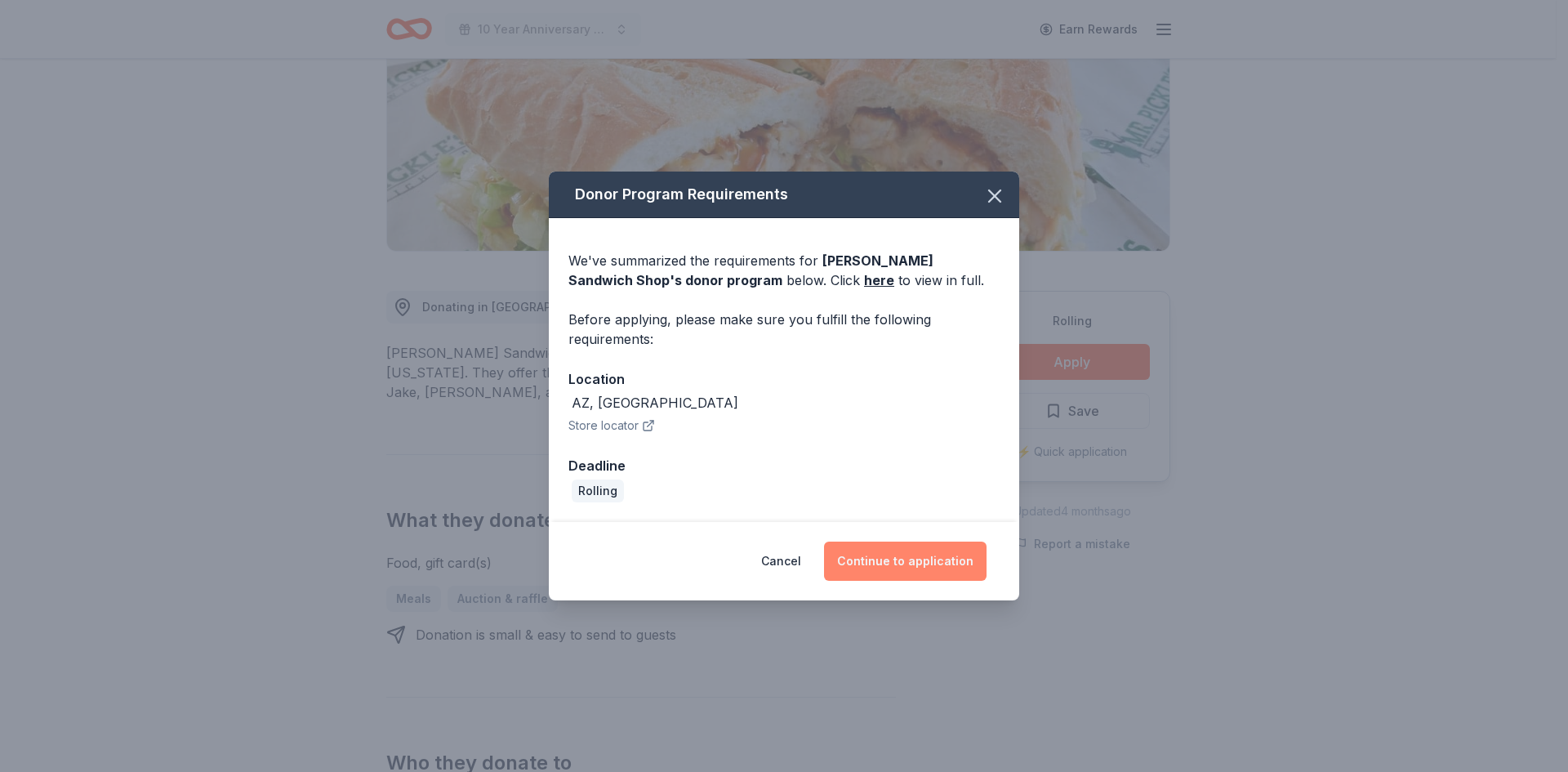
click at [917, 559] on button "Continue to application" at bounding box center [906, 560] width 162 height 39
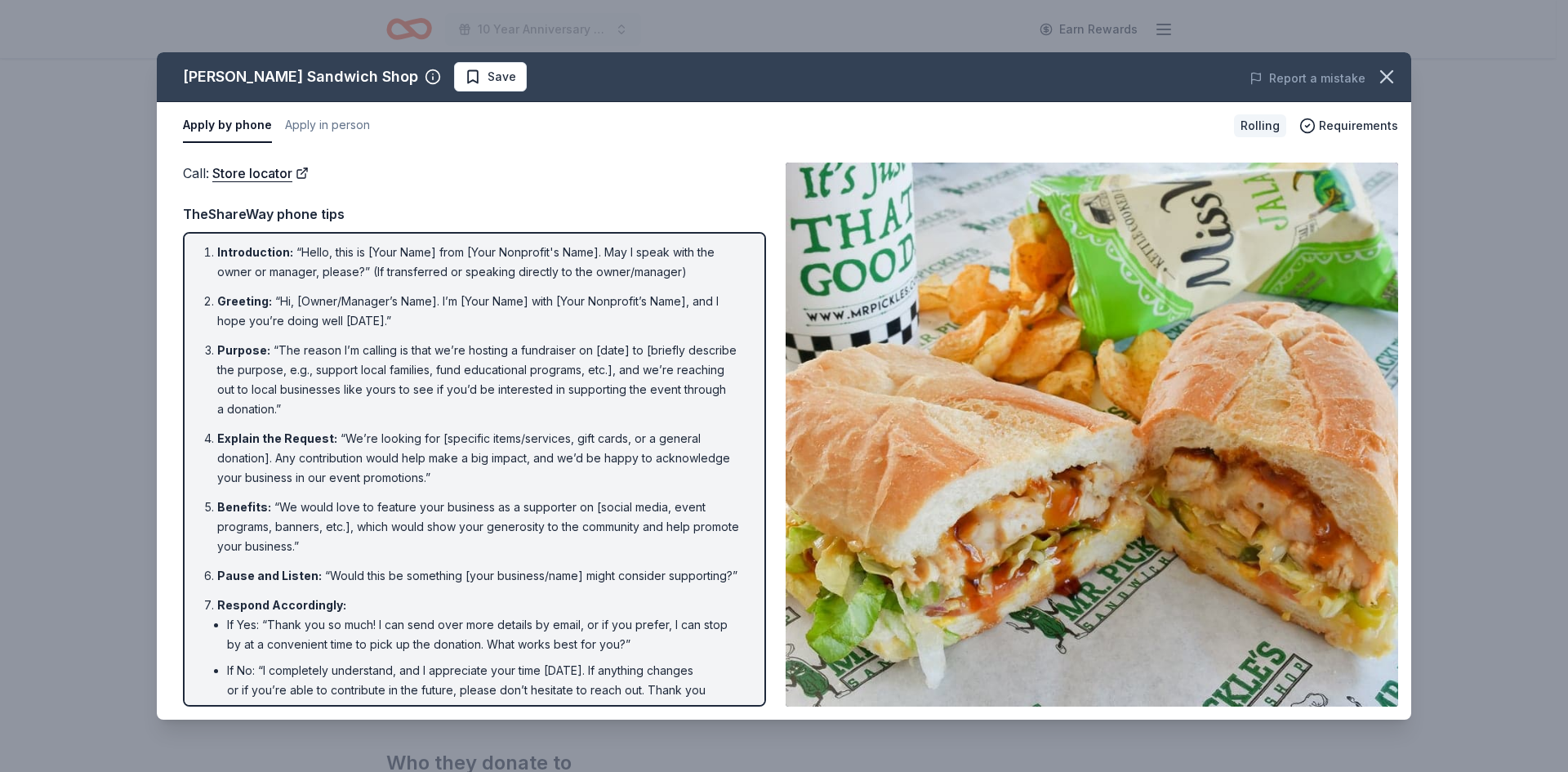
scroll to position [0, 0]
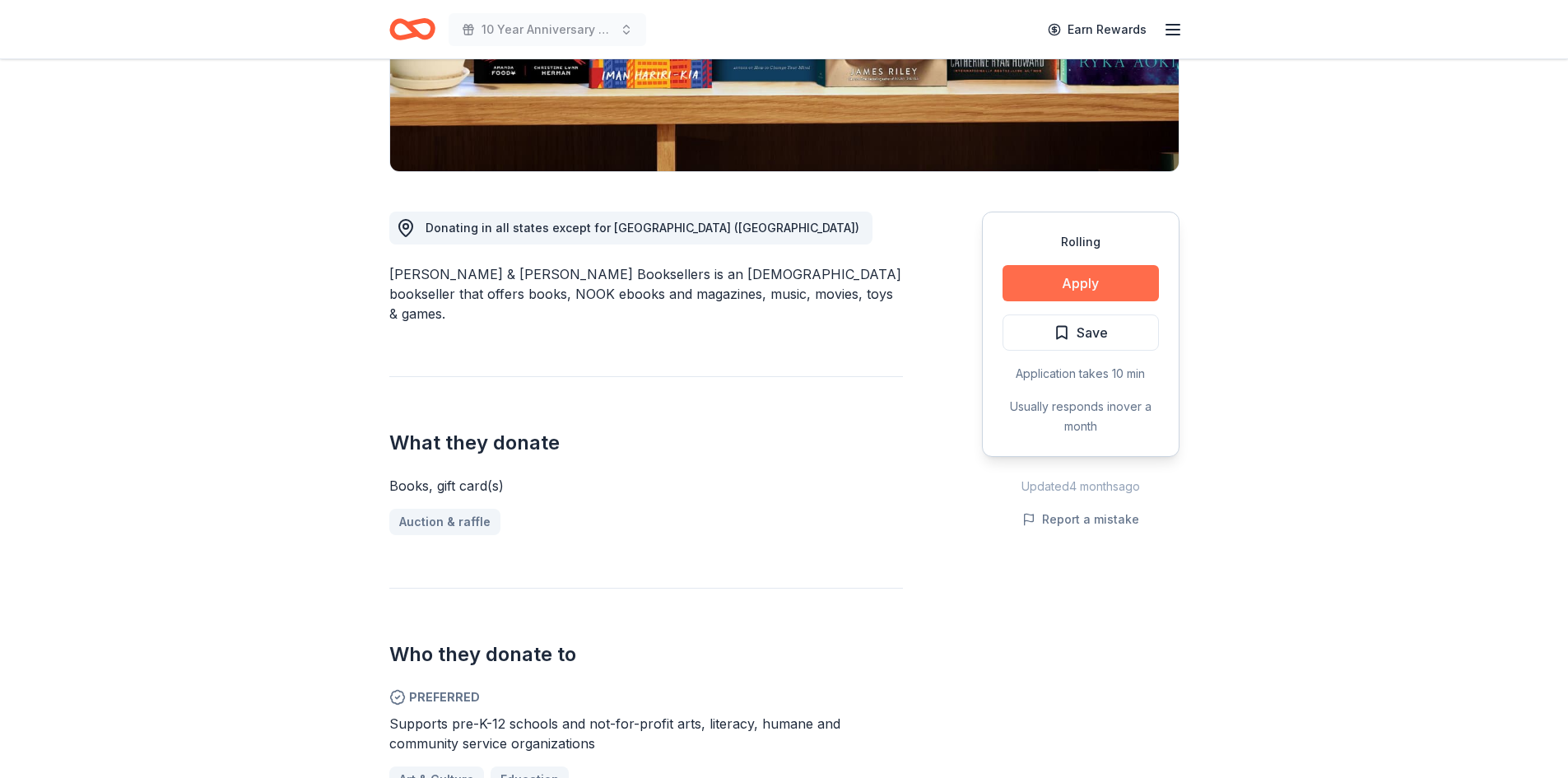
scroll to position [329, 0]
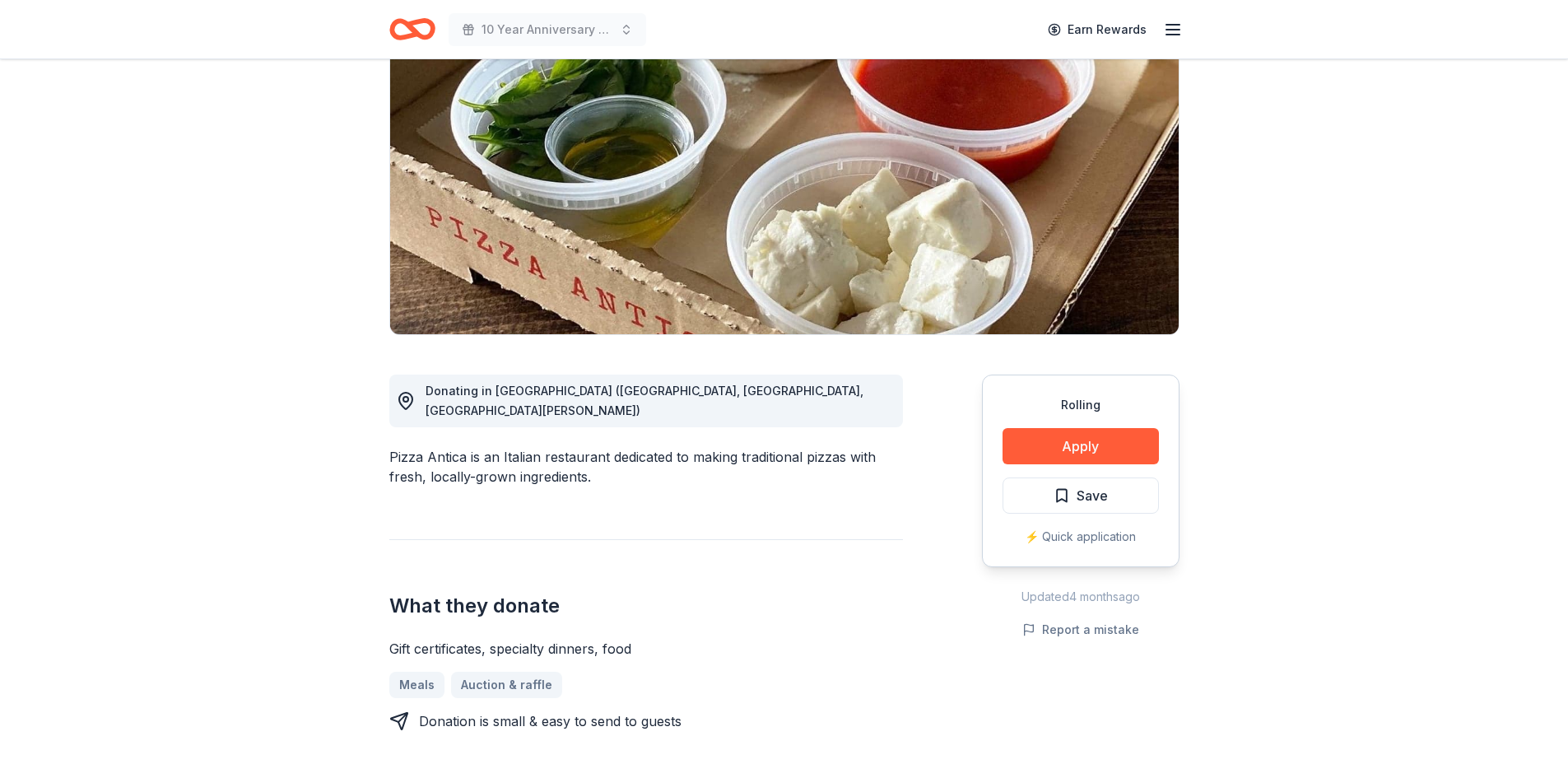
scroll to position [164, 0]
click at [1076, 441] on button "Apply" at bounding box center [1081, 447] width 157 height 37
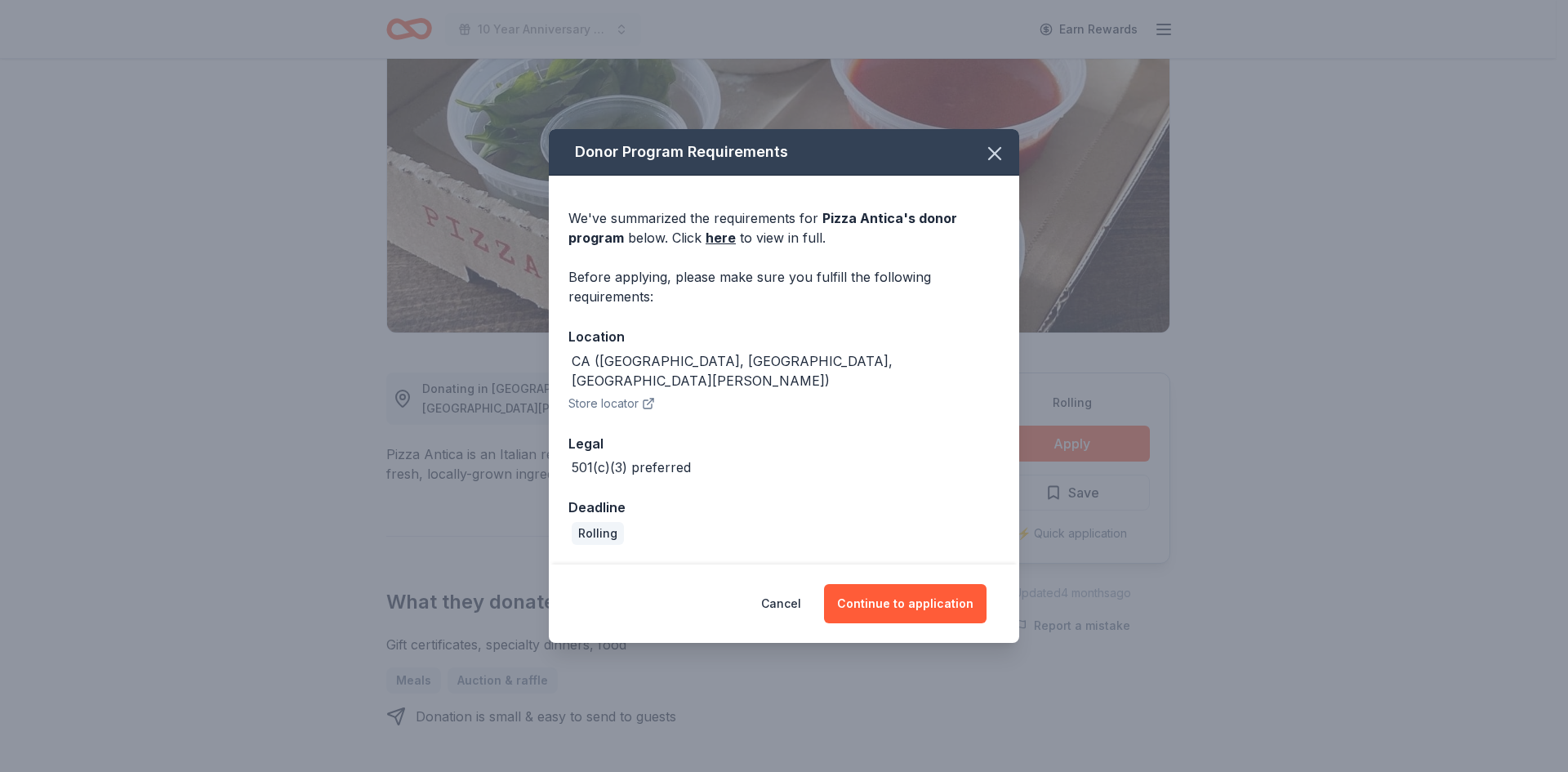
drag, startPoint x: 906, startPoint y: 589, endPoint x: 825, endPoint y: 281, distance: 318.5
click at [882, 301] on div "Donor Program Requirements We've summarized the requirements for Pizza Antica '…" at bounding box center [784, 385] width 471 height 513
click at [724, 248] on link "here" at bounding box center [720, 237] width 30 height 20
drag, startPoint x: 1001, startPoint y: 161, endPoint x: 998, endPoint y: 295, distance: 134.0
click at [1001, 307] on div "Donor Program Requirements We've summarized the requirements for Pizza Antica '…" at bounding box center [784, 345] width 471 height 434
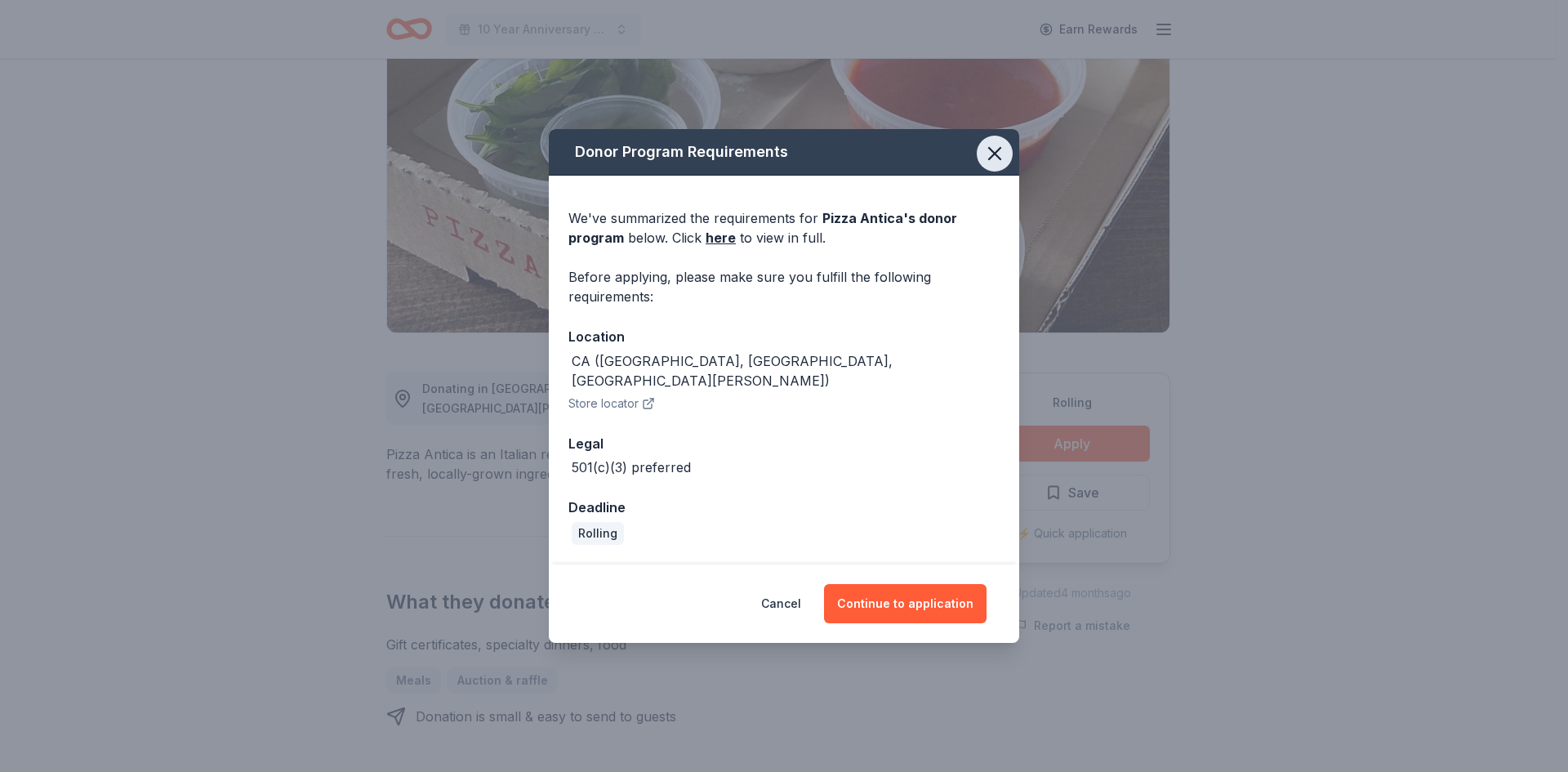
click at [994, 165] on icon "button" at bounding box center [995, 154] width 22 height 22
